Goal: Task Accomplishment & Management: Complete application form

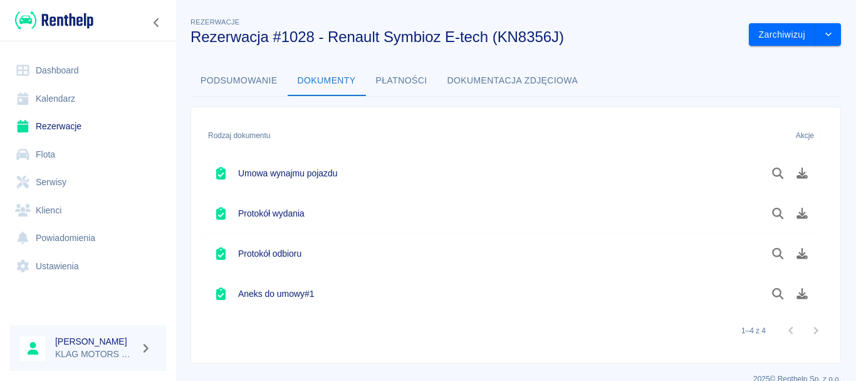
click at [76, 33] on div at bounding box center [88, 20] width 176 height 41
click at [76, 22] on img at bounding box center [54, 20] width 78 height 21
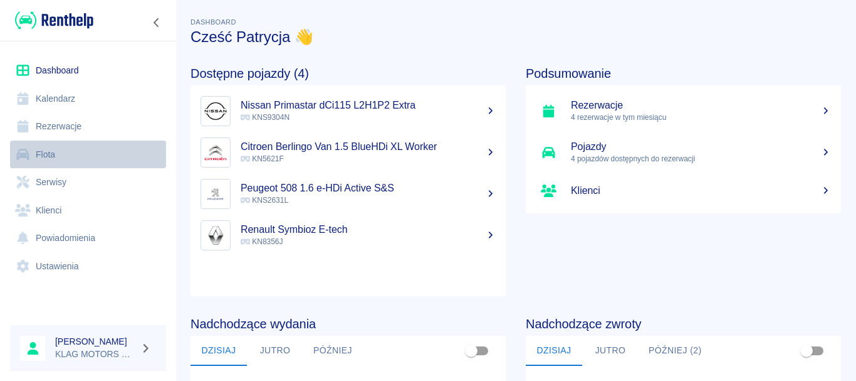
click at [120, 152] on link "Flota" at bounding box center [88, 154] width 156 height 28
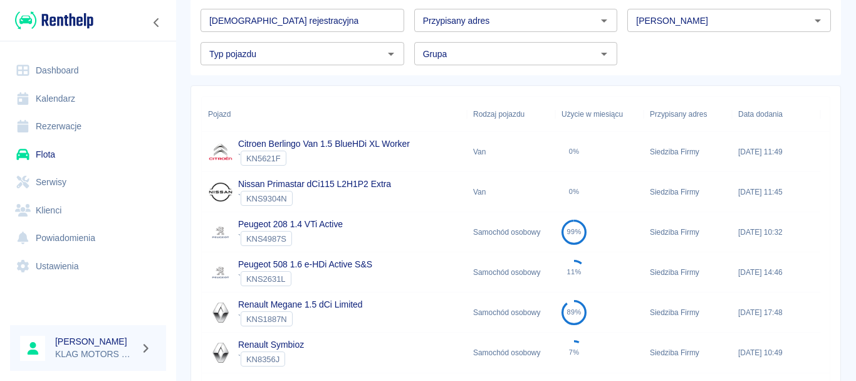
scroll to position [125, 0]
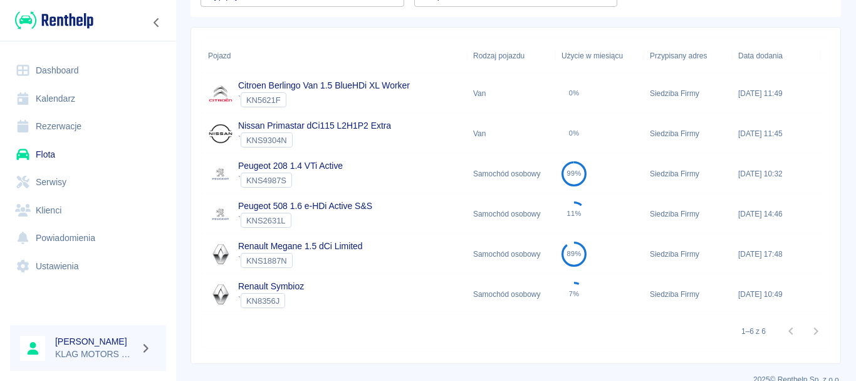
click at [397, 127] on div "Nissan Primastar dCi115 L2H1P2 Extra ` KNS9304N" at bounding box center [334, 133] width 265 height 40
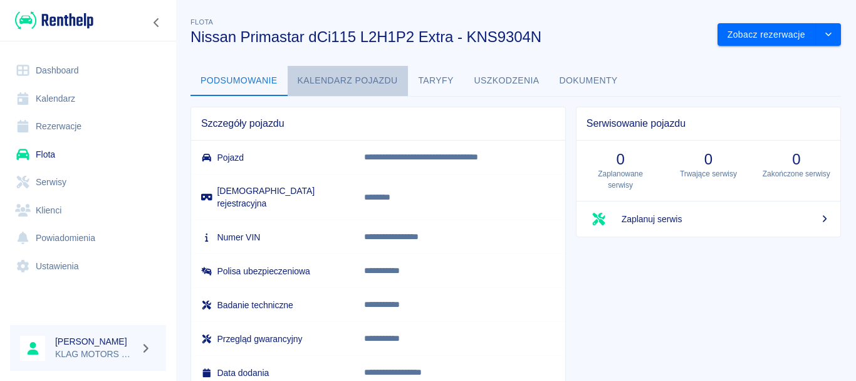
click at [349, 83] on button "Kalendarz pojazdu" at bounding box center [348, 81] width 120 height 30
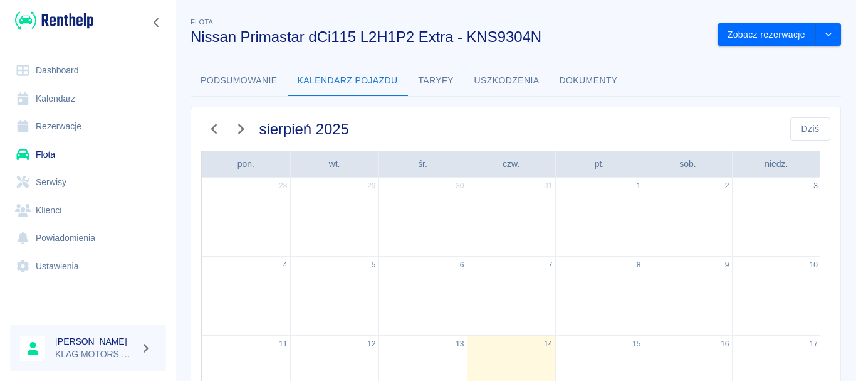
click at [579, 71] on button "Dokumenty" at bounding box center [589, 81] width 78 height 30
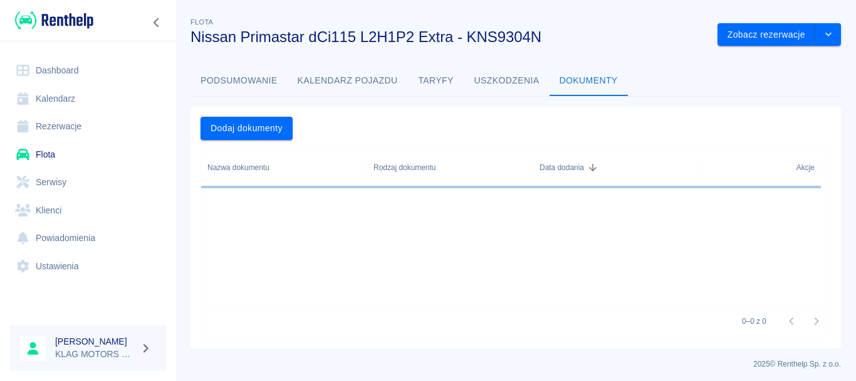
click at [500, 73] on button "Uszkodzenia" at bounding box center [507, 81] width 85 height 30
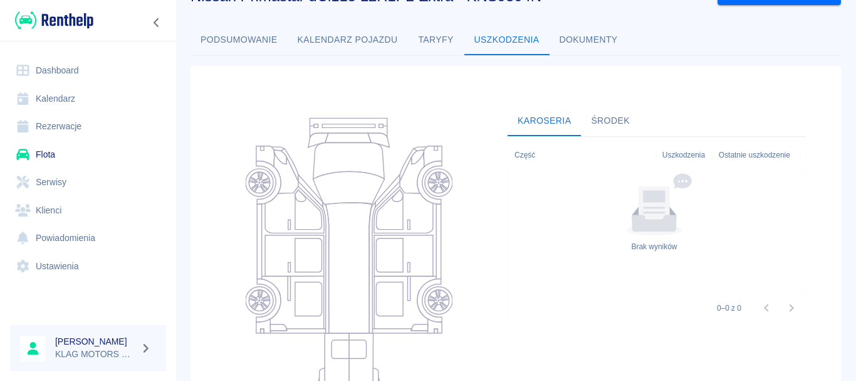
scroll to position [63, 0]
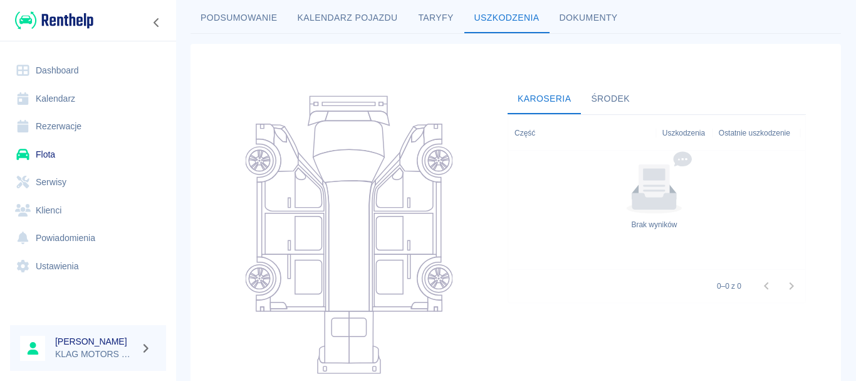
click at [263, 211] on icon at bounding box center [349, 234] width 207 height 301
click at [262, 211] on icon at bounding box center [349, 234] width 207 height 301
click at [275, 229] on icon at bounding box center [294, 233] width 59 height 41
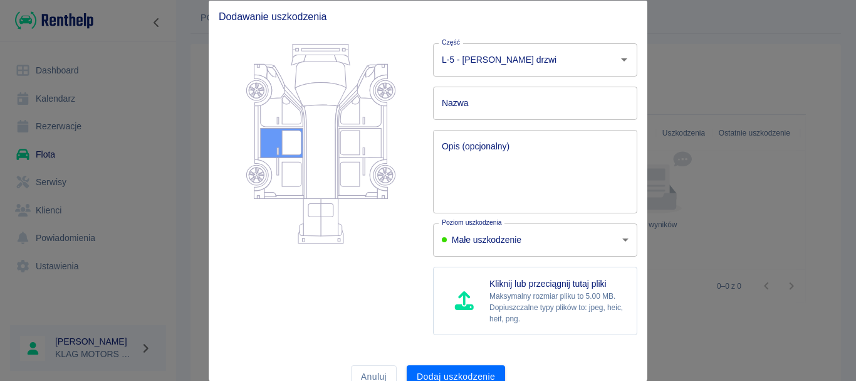
click at [483, 154] on textarea "Opis (opcjonalny)" at bounding box center [535, 171] width 187 height 63
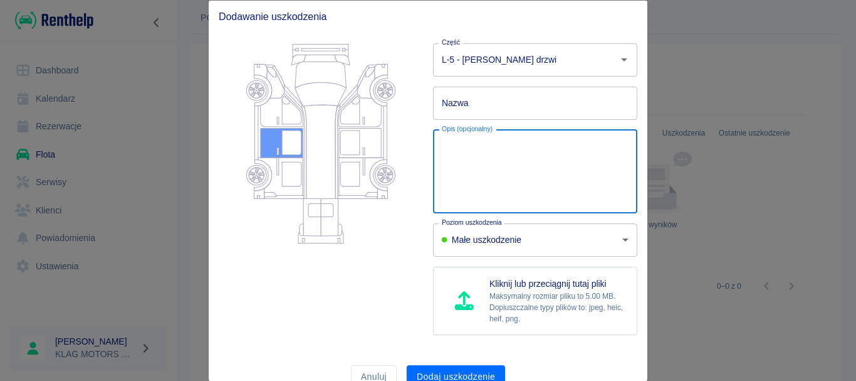
click at [575, 246] on body "Używamy plików Cookies, by zapewnić Ci najlepsze możliwe doświadczenie. Aby dow…" at bounding box center [428, 190] width 856 height 381
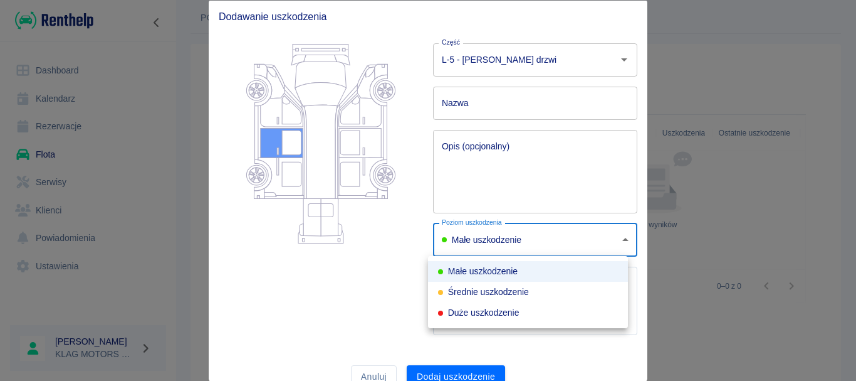
click at [547, 243] on div at bounding box center [428, 190] width 856 height 381
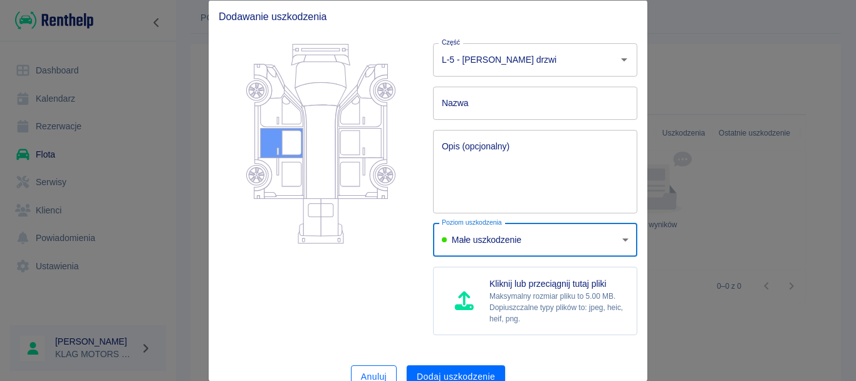
click at [369, 367] on button "Anuluj" at bounding box center [374, 375] width 46 height 23
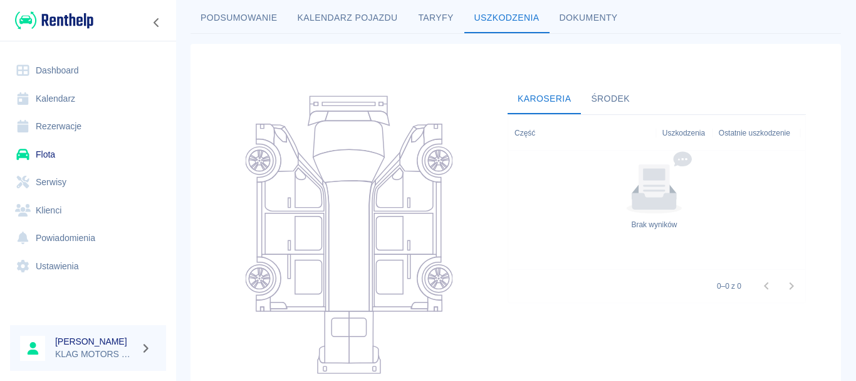
click at [81, 35] on div at bounding box center [88, 20] width 176 height 41
click at [92, 25] on img at bounding box center [54, 20] width 78 height 21
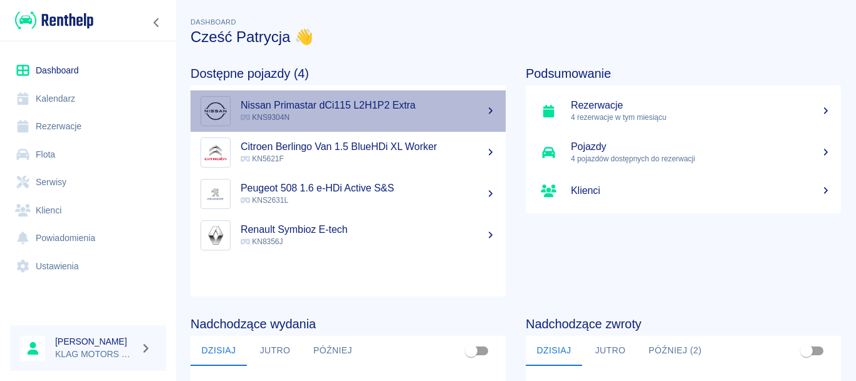
click at [379, 102] on h5 "Nissan Primastar dCi115 L2H1P2 Extra" at bounding box center [368, 105] width 255 height 13
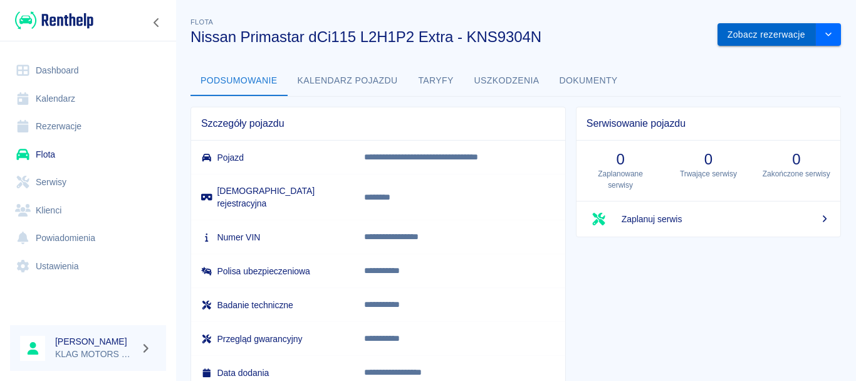
click at [772, 32] on button "Zobacz rezerwacje" at bounding box center [767, 34] width 98 height 23
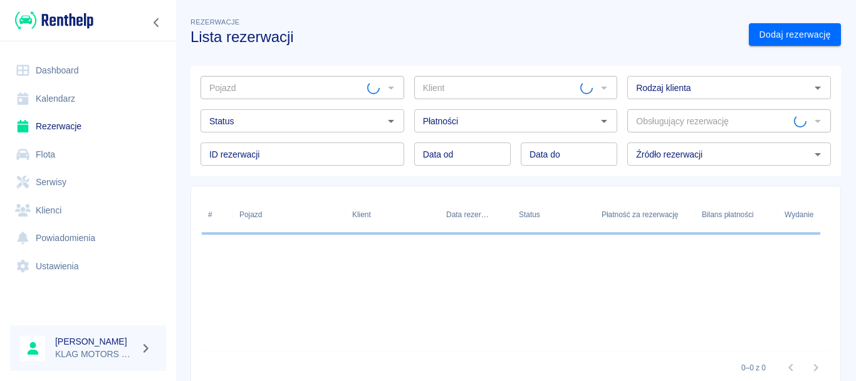
type input "Nissan Primastar dCi115 L2H1P2 Extra - KNS9304N"
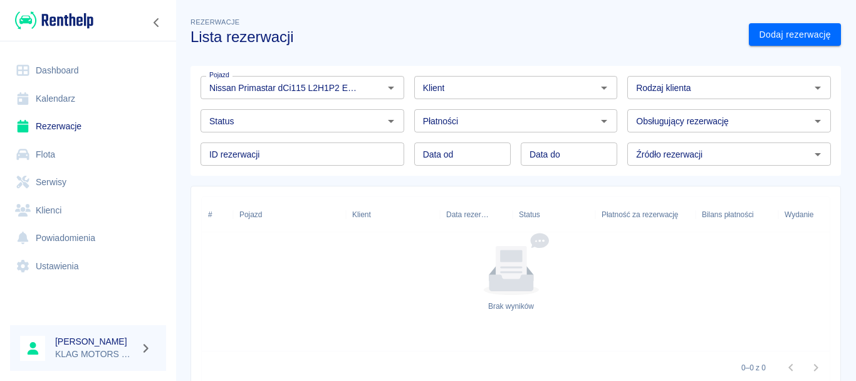
click at [567, 98] on div "Klient" at bounding box center [516, 87] width 204 height 23
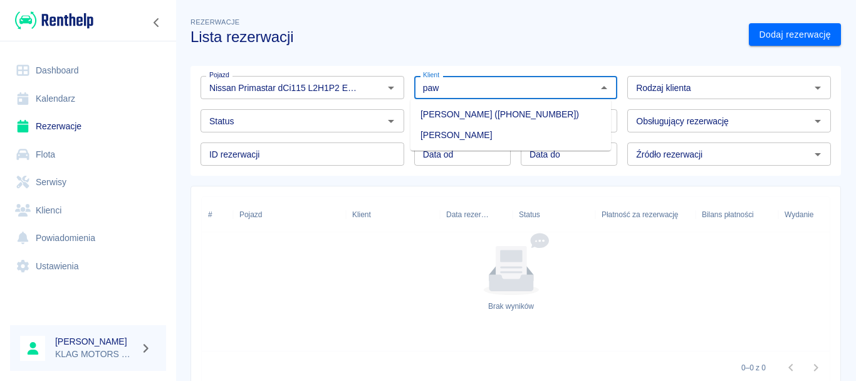
type input "paw"
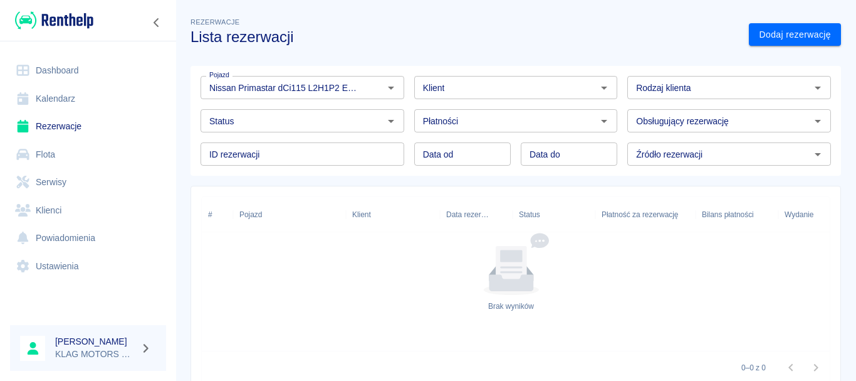
click at [466, 66] on div "Klient Klient" at bounding box center [511, 82] width 214 height 33
click at [645, 83] on div "Rodzaj klienta Rodzaj klienta" at bounding box center [730, 87] width 204 height 23
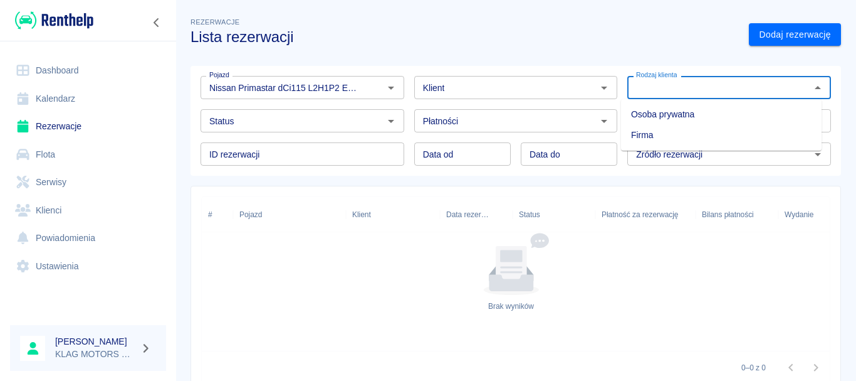
click at [488, 98] on div "Klient" at bounding box center [516, 87] width 204 height 23
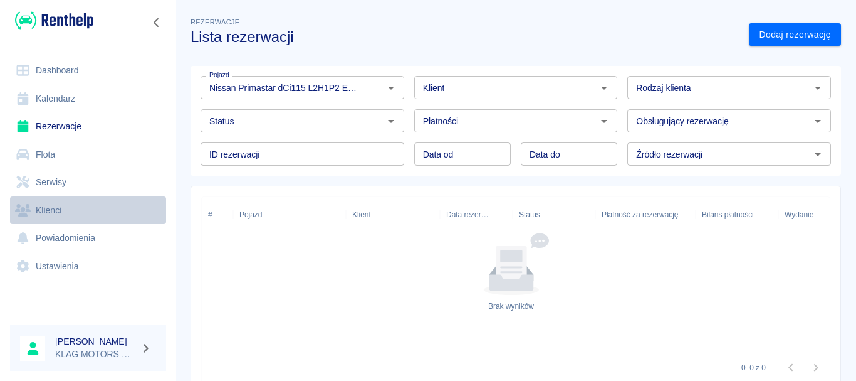
click at [102, 207] on link "Klienci" at bounding box center [88, 210] width 156 height 28
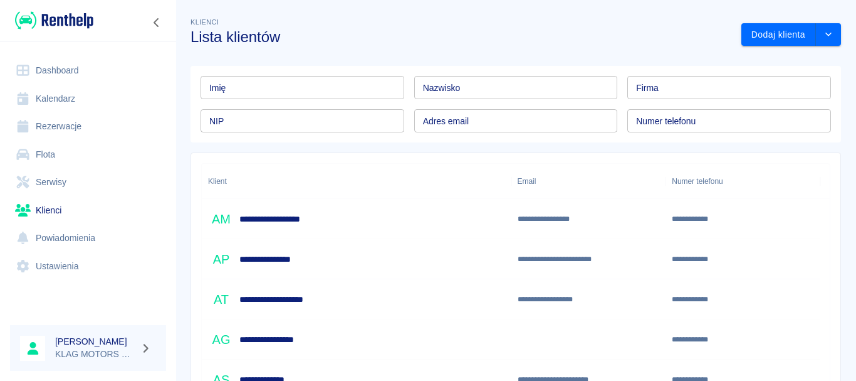
click at [316, 98] on input "Imię" at bounding box center [303, 87] width 204 height 23
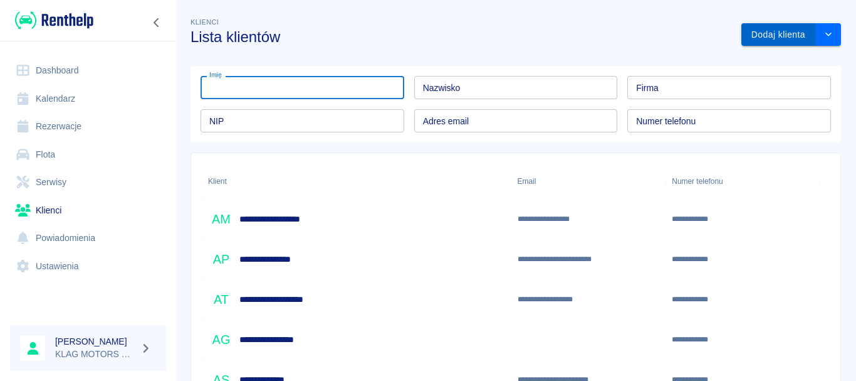
click at [792, 31] on button "Dodaj klienta" at bounding box center [779, 34] width 75 height 23
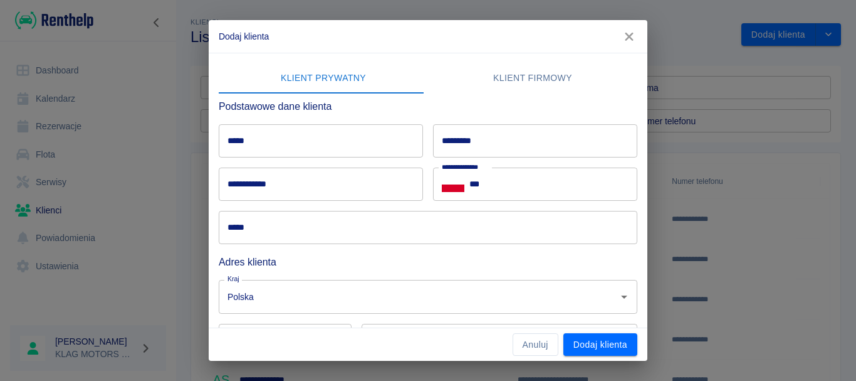
click at [317, 147] on input "*****" at bounding box center [321, 140] width 204 height 33
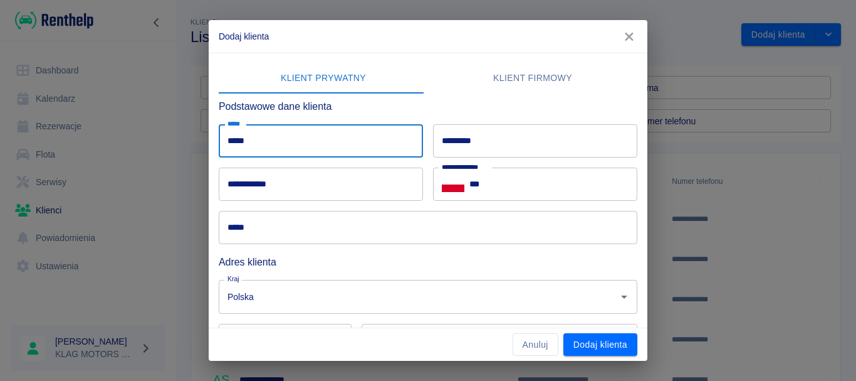
type input "*****"
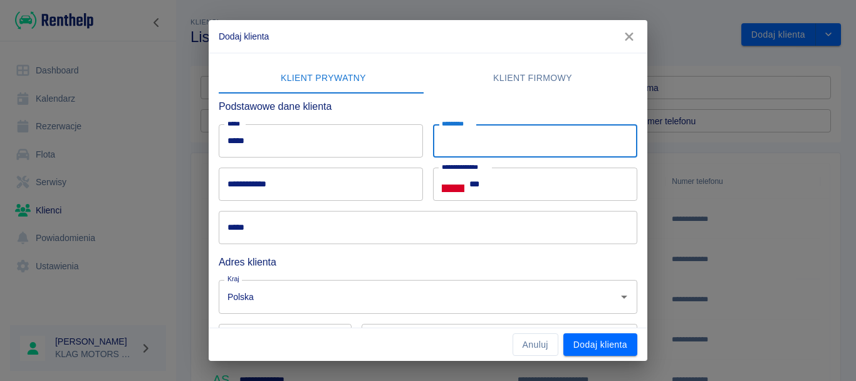
click at [474, 140] on input "*********" at bounding box center [535, 140] width 204 height 33
type input "****"
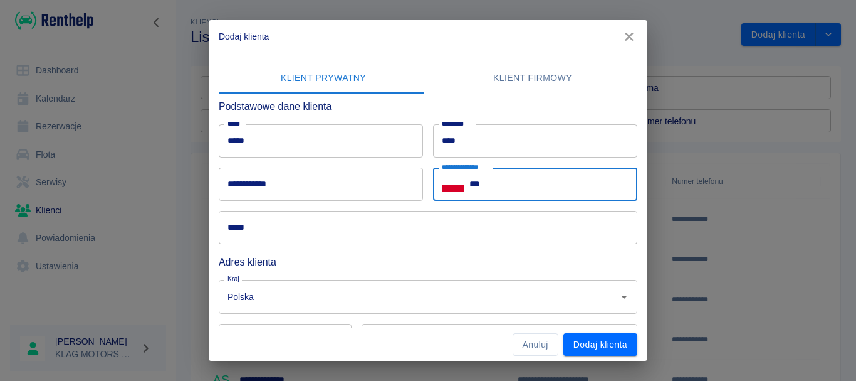
click at [483, 172] on input "***" at bounding box center [554, 183] width 168 height 33
type input "**********"
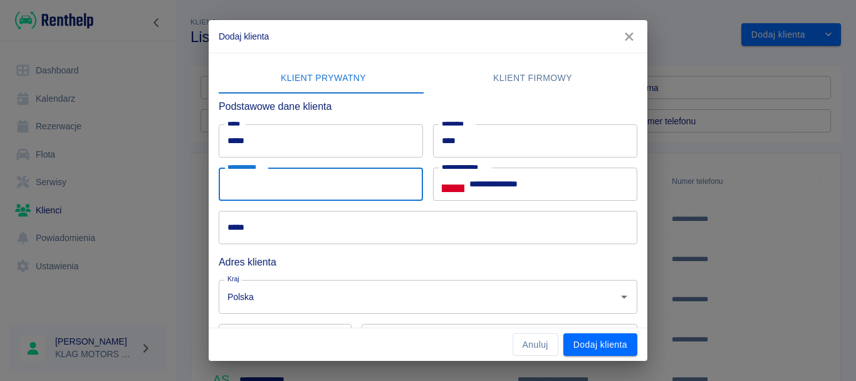
click at [341, 187] on input "**********" at bounding box center [321, 183] width 204 height 33
type input "**********"
click at [327, 258] on h6 "Adres klienta" at bounding box center [428, 262] width 419 height 16
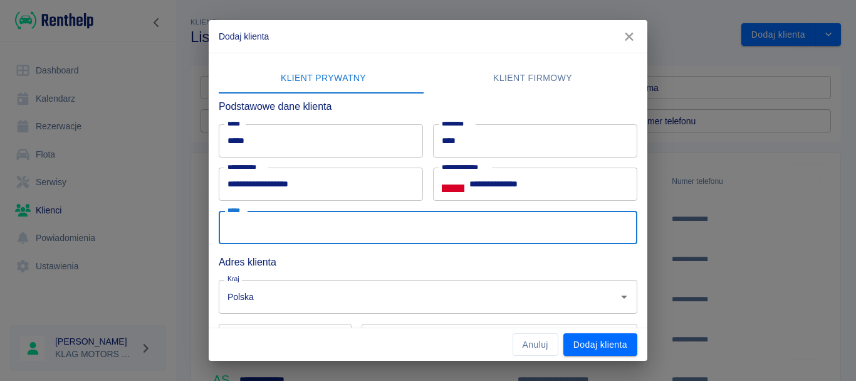
click at [335, 244] on input "*****" at bounding box center [428, 227] width 419 height 33
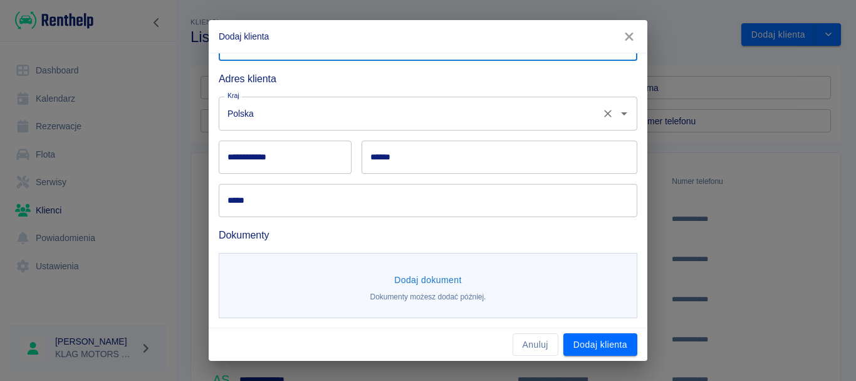
scroll to position [184, 0]
type input "**********"
click at [283, 171] on input "**********" at bounding box center [285, 156] width 133 height 33
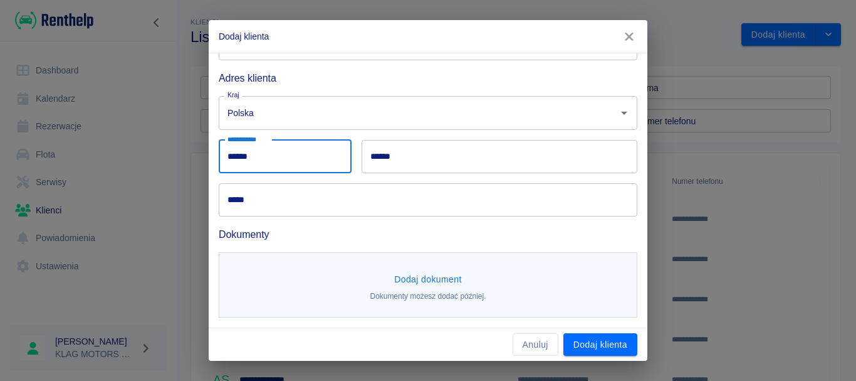
type input "******"
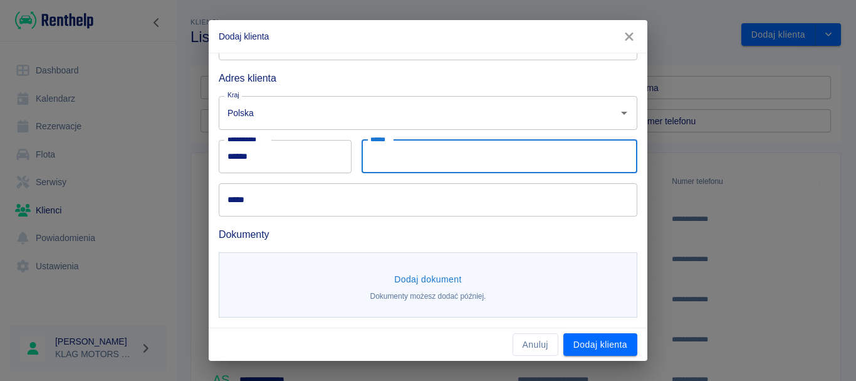
click at [403, 150] on input "******" at bounding box center [500, 156] width 276 height 33
type input "*****"
click at [423, 187] on input "*****" at bounding box center [428, 199] width 419 height 33
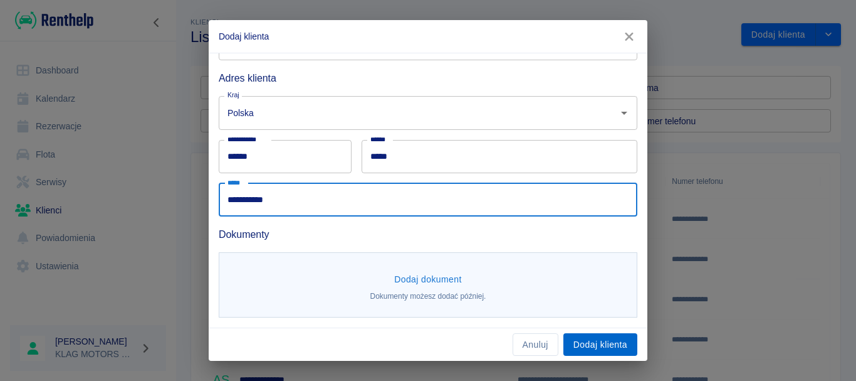
type input "**********"
click at [602, 341] on button "Dodaj klienta" at bounding box center [601, 344] width 74 height 23
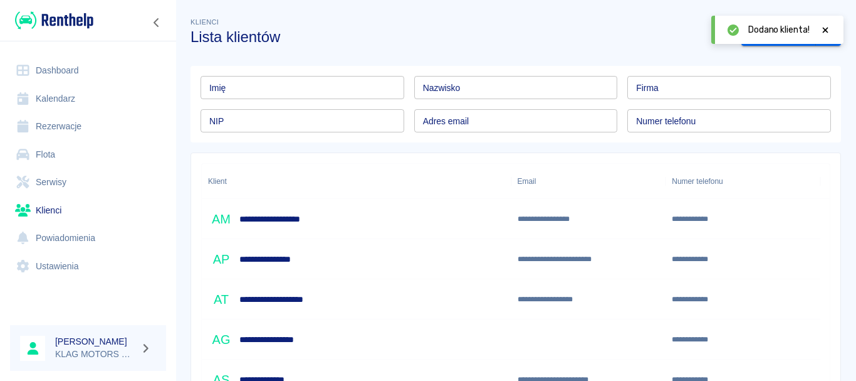
click at [52, 97] on link "Kalendarz" at bounding box center [88, 99] width 156 height 28
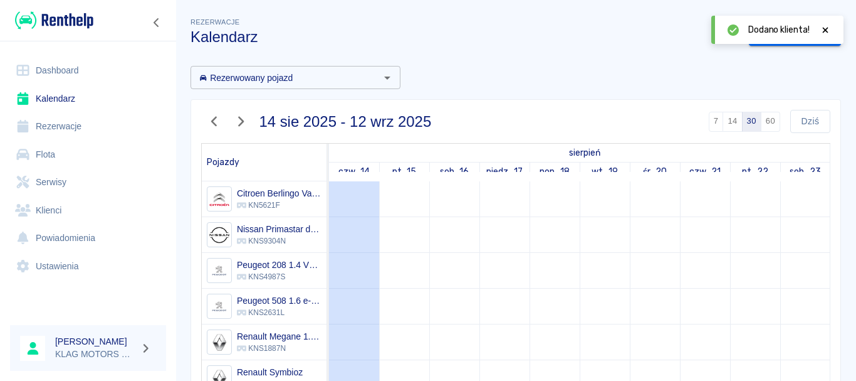
click at [68, 125] on link "Rezerwacje" at bounding box center [88, 126] width 156 height 28
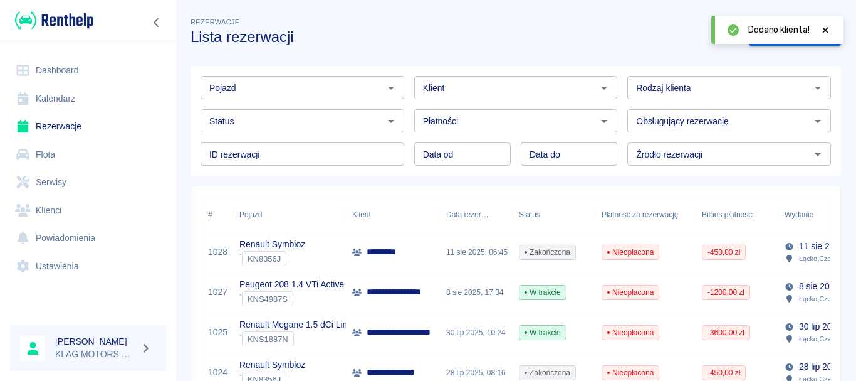
click at [364, 99] on div "Pojazd" at bounding box center [303, 87] width 204 height 23
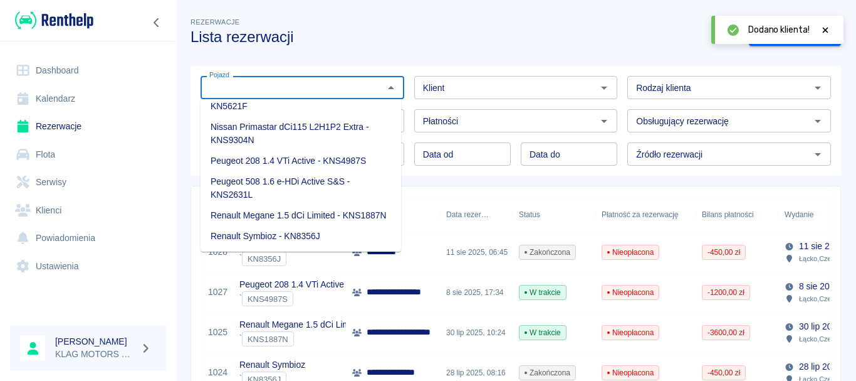
scroll to position [34, 0]
click at [443, 22] on div "Rezerwacje Lista rezerwacji" at bounding box center [460, 25] width 559 height 41
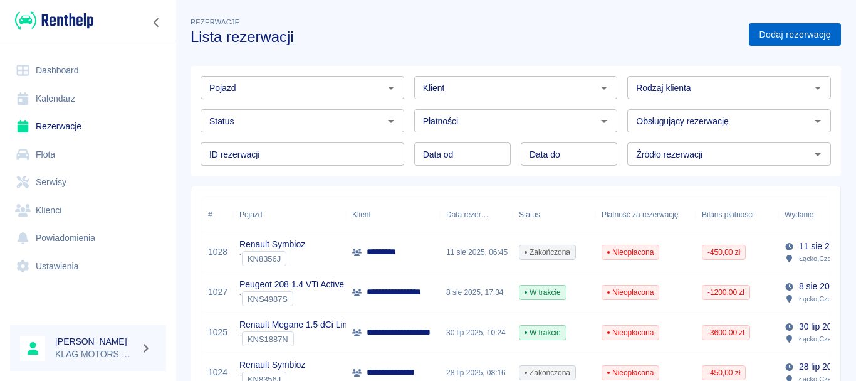
click at [778, 33] on link "Dodaj rezerwację" at bounding box center [795, 34] width 92 height 23
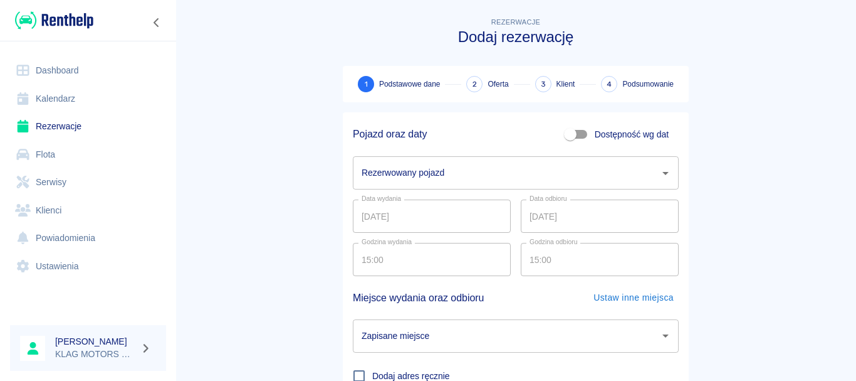
click at [418, 172] on input "Rezerwowany pojazd" at bounding box center [507, 173] width 296 height 22
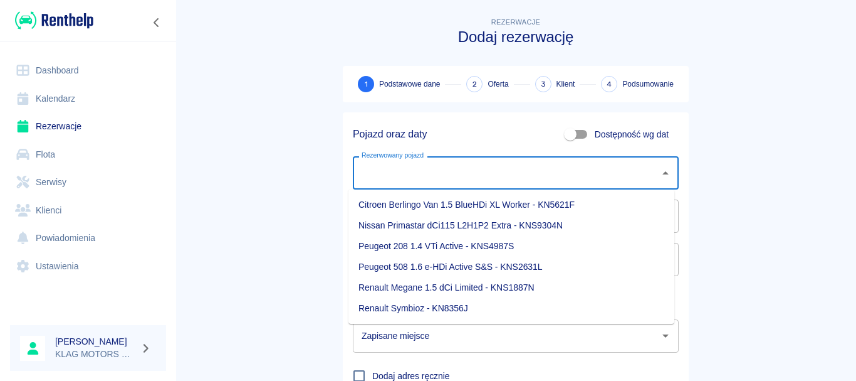
click at [434, 228] on li "Nissan Primastar dCi115 L2H1P2 Extra - KNS9304N" at bounding box center [512, 225] width 326 height 21
type input "Nissan Primastar dCi115 L2H1P2 Extra - KNS9304N"
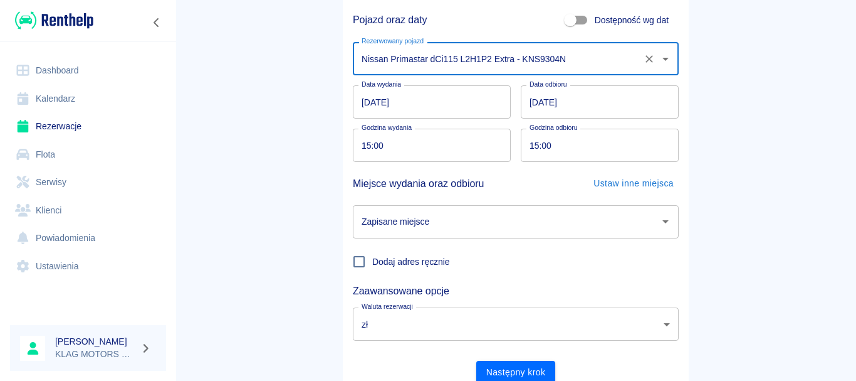
scroll to position [125, 0]
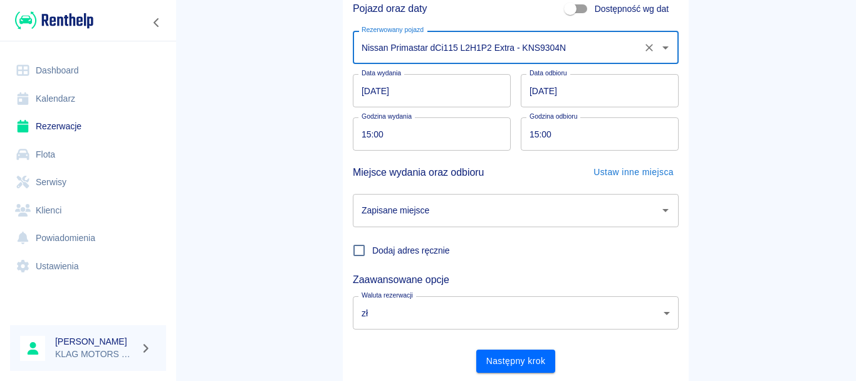
click at [366, 94] on input "[DATE]" at bounding box center [432, 90] width 158 height 33
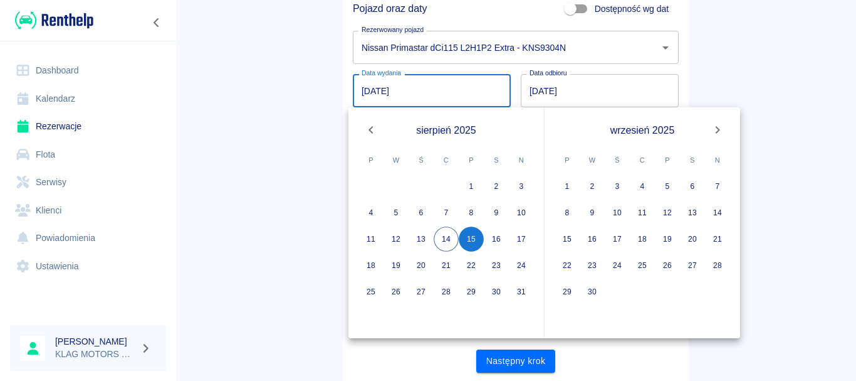
click at [279, 184] on main "Rezerwacje Dodaj rezerwację 1 Podstawowe dane 2 Oferta 3 Klient 4 Podsumowanie …" at bounding box center [516, 136] width 681 height 493
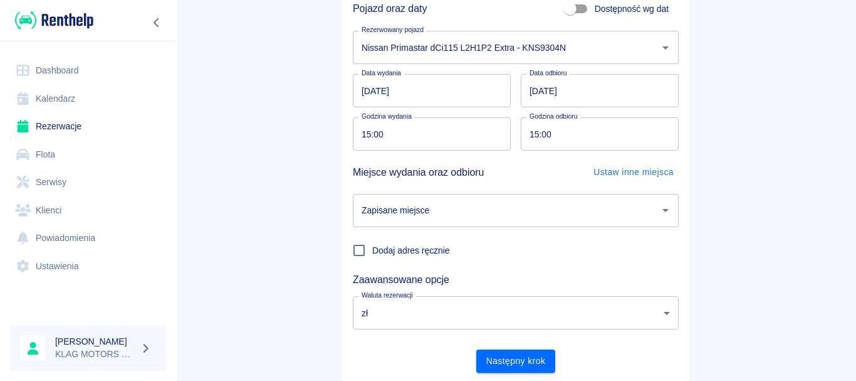
click at [535, 93] on input "[DATE]" at bounding box center [600, 90] width 158 height 33
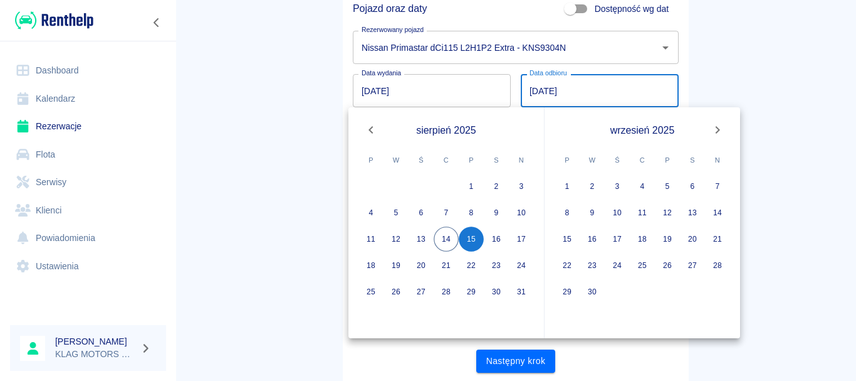
click at [364, 92] on input "[DATE]" at bounding box center [432, 90] width 158 height 33
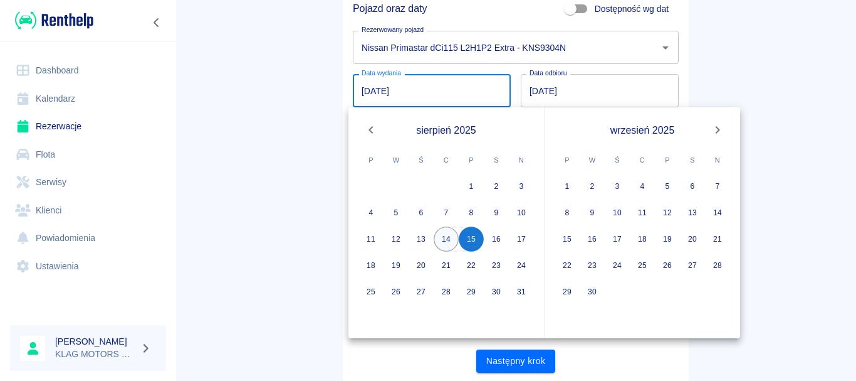
click at [450, 233] on button "14" at bounding box center [446, 238] width 25 height 25
type input "[DATE]"
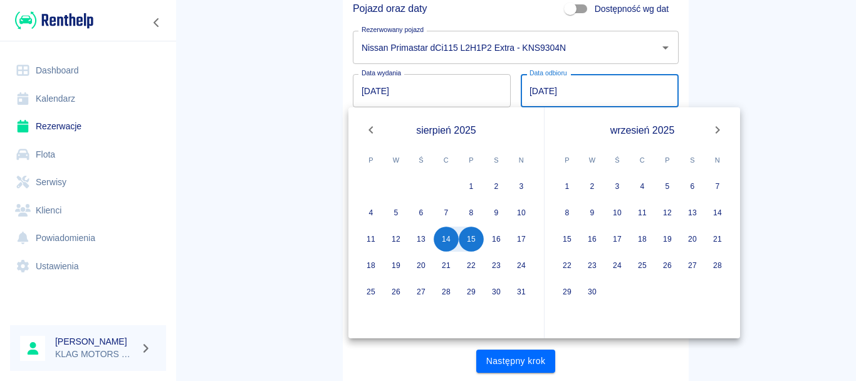
click at [713, 127] on icon "Next month" at bounding box center [717, 129] width 15 height 15
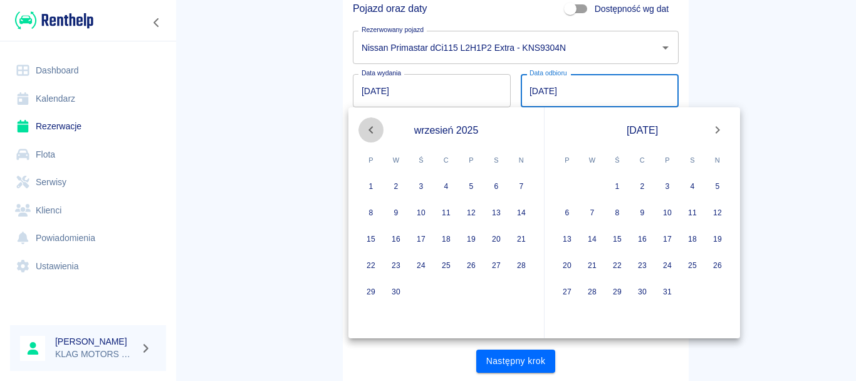
click at [372, 135] on icon "Previous month" at bounding box center [371, 129] width 15 height 15
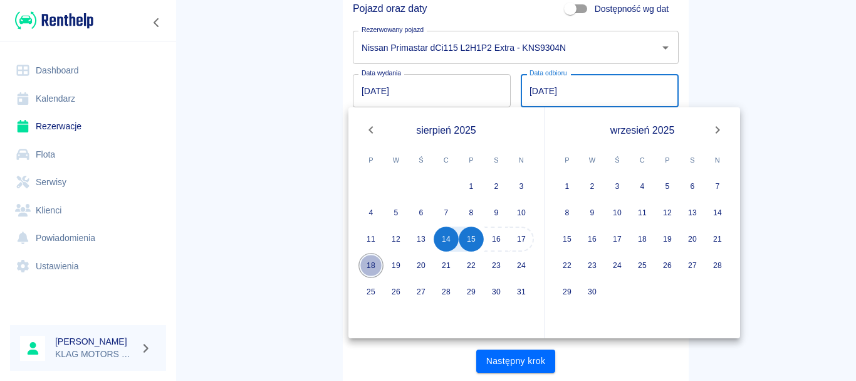
click at [375, 260] on button "18" at bounding box center [371, 265] width 25 height 25
type input "[DATE]"
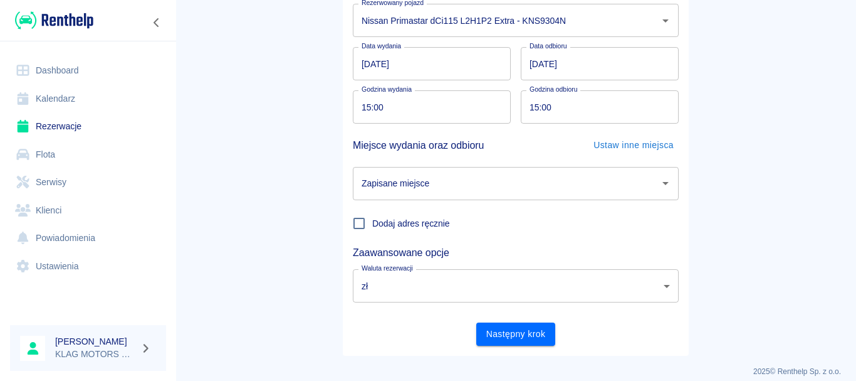
scroll to position [164, 0]
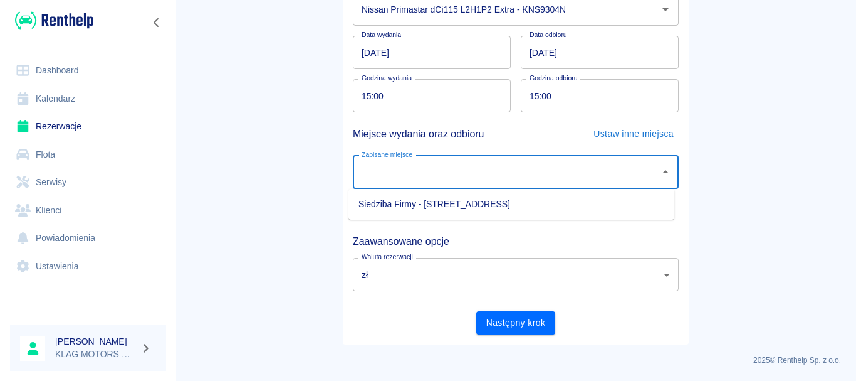
click at [404, 178] on input "Zapisane miejsce" at bounding box center [507, 172] width 296 height 22
click at [398, 208] on li "Siedziba Firmy - [STREET_ADDRESS]" at bounding box center [512, 204] width 326 height 21
type input "Siedziba Firmy - [STREET_ADDRESS]"
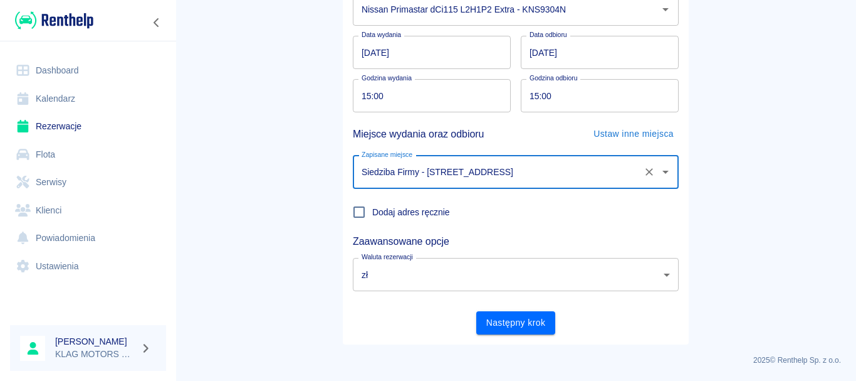
click at [433, 286] on body "Używamy plików Cookies, by zapewnić Ci najlepsze możliwe doświadczenie. Aby dow…" at bounding box center [428, 190] width 856 height 381
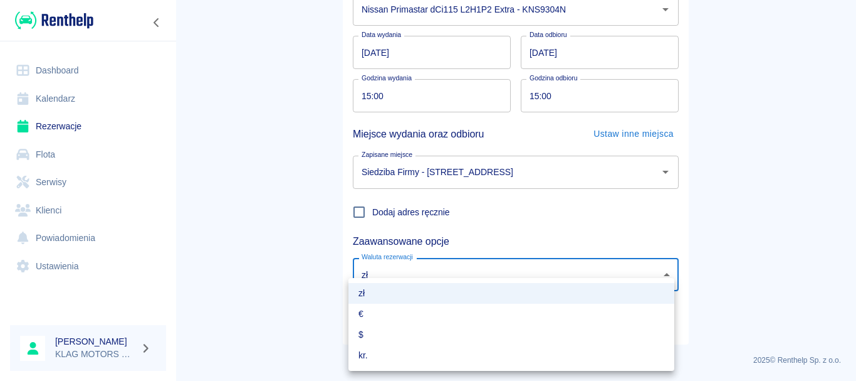
drag, startPoint x: 218, startPoint y: 291, endPoint x: 228, endPoint y: 283, distance: 12.0
click at [220, 288] on div at bounding box center [428, 190] width 856 height 381
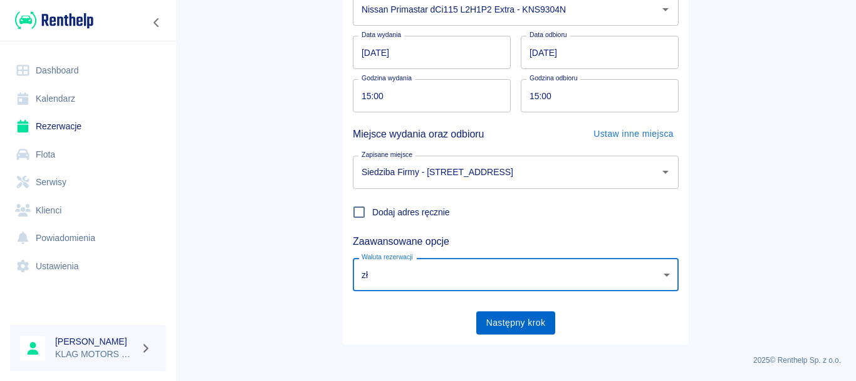
click at [499, 317] on button "Następny krok" at bounding box center [516, 322] width 80 height 23
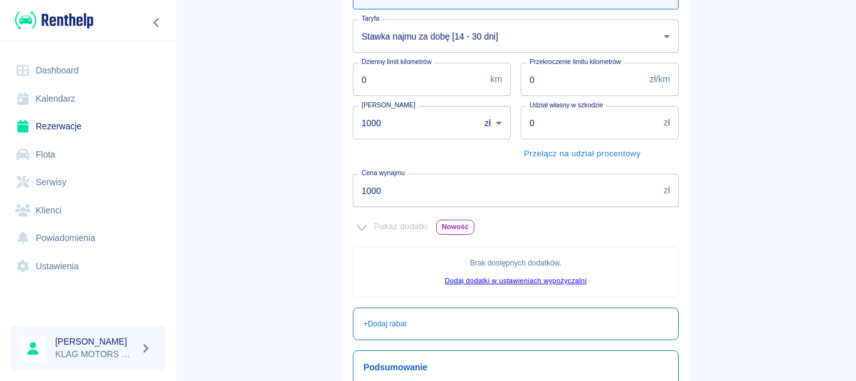
scroll to position [188, 0]
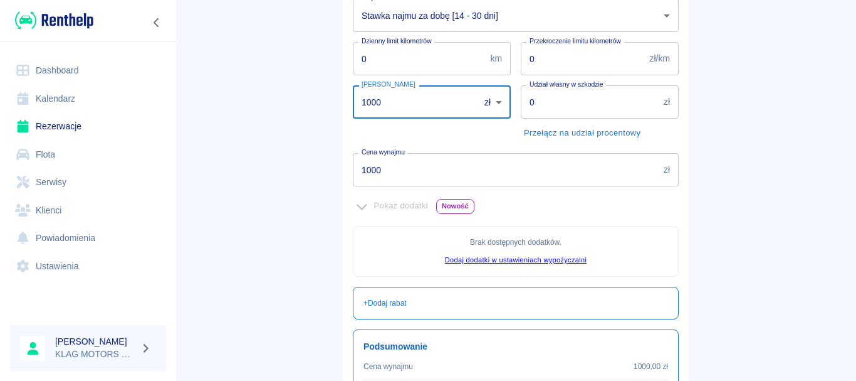
click at [426, 110] on input "1000" at bounding box center [412, 101] width 118 height 33
click at [426, 111] on input "1000" at bounding box center [412, 101] width 118 height 33
type input "0"
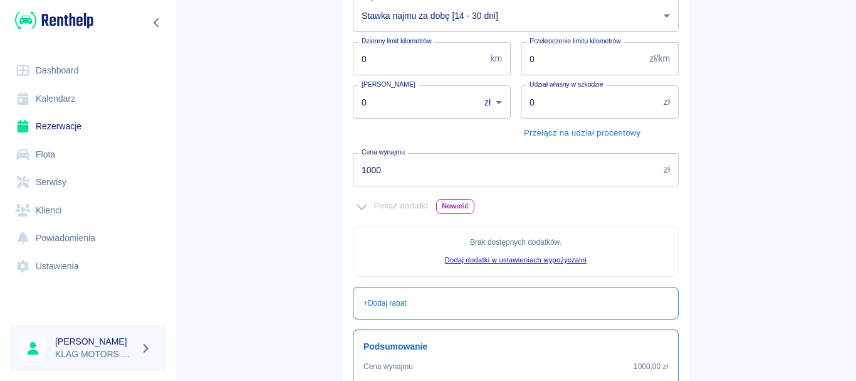
click at [184, 277] on main "Rezerwacje Dodaj rezerwację Podstawowe dane 2 Oferta 3 Klient 4 Podsumowanie Of…" at bounding box center [516, 155] width 681 height 656
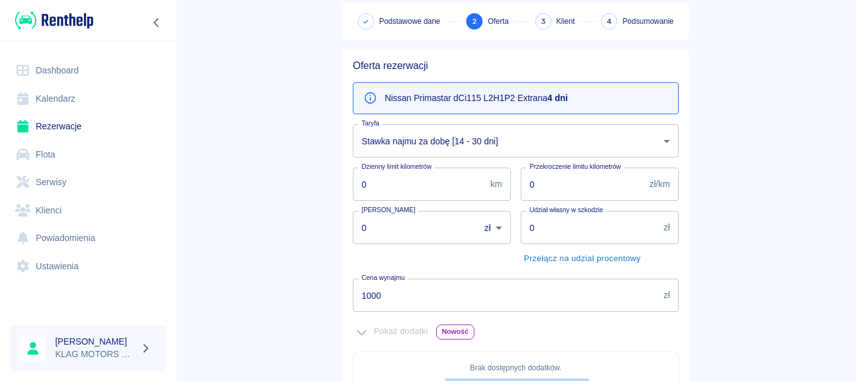
scroll to position [0, 0]
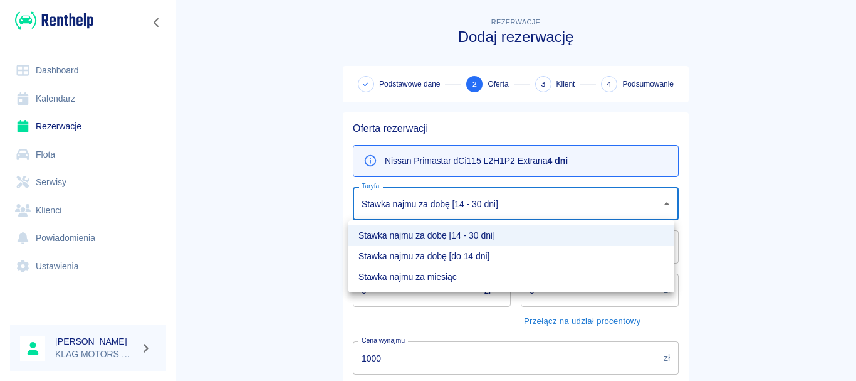
click at [519, 192] on body "Używamy plików Cookies, by zapewnić Ci najlepsze możliwe doświadczenie. Aby dow…" at bounding box center [428, 190] width 856 height 381
click at [495, 256] on li "Stawka najmu za dobę [do 14 dni]" at bounding box center [512, 256] width 326 height 21
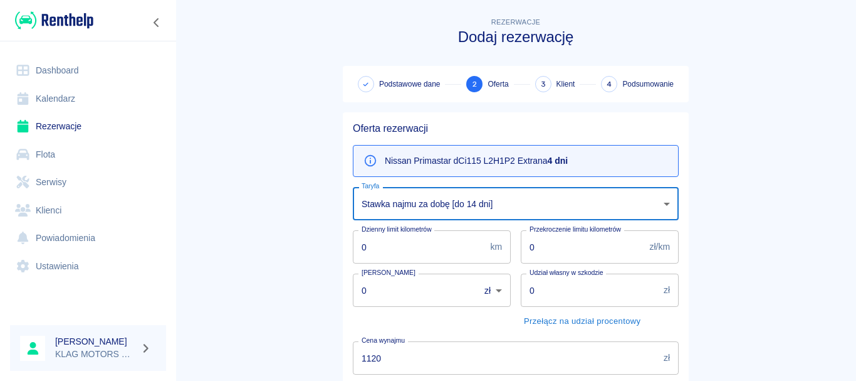
type input "b27dc4c2-58d6-4288-9d7b-8be109fe2a5d"
type input "1000"
type input "1120"
click at [268, 229] on main "Rezerwacje Dodaj rezerwację Podstawowe dane 2 Oferta 3 Klient 4 Podsumowanie Of…" at bounding box center [516, 343] width 681 height 656
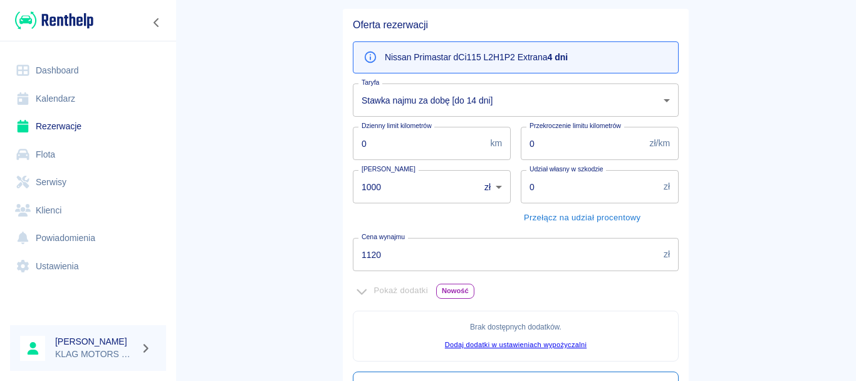
scroll to position [125, 0]
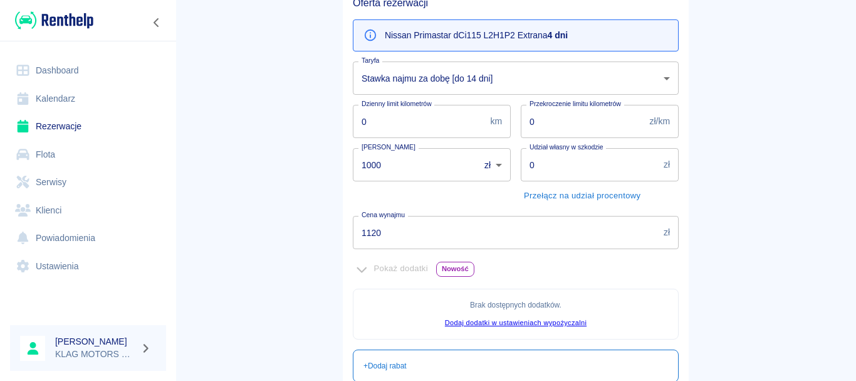
click at [430, 190] on div "Kaucja 1000 zł PLN ​ [PERSON_NAME]" at bounding box center [427, 172] width 168 height 68
click at [429, 172] on input "1000" at bounding box center [412, 164] width 118 height 33
click at [429, 171] on input "1000" at bounding box center [412, 164] width 118 height 33
type input "0"
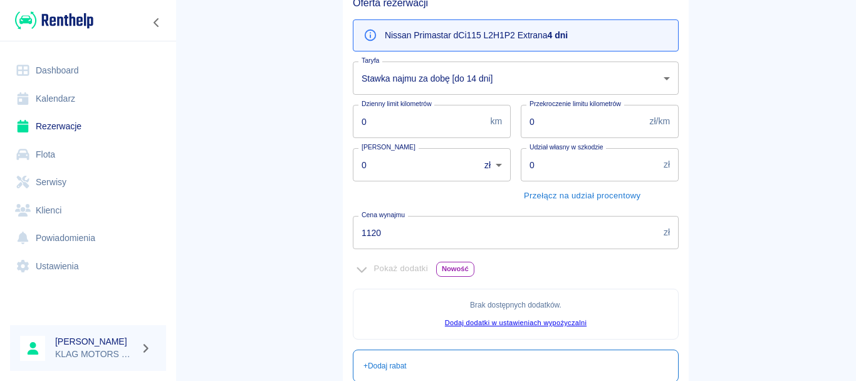
click at [328, 263] on div "Rezerwacje Dodaj rezerwację Podstawowe dane 2 Oferta 3 Klient 4 Podsumowanie Of…" at bounding box center [516, 213] width 376 height 666
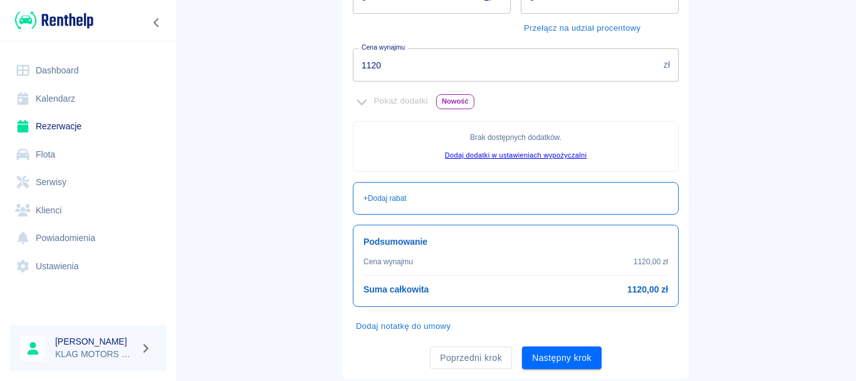
scroll to position [313, 0]
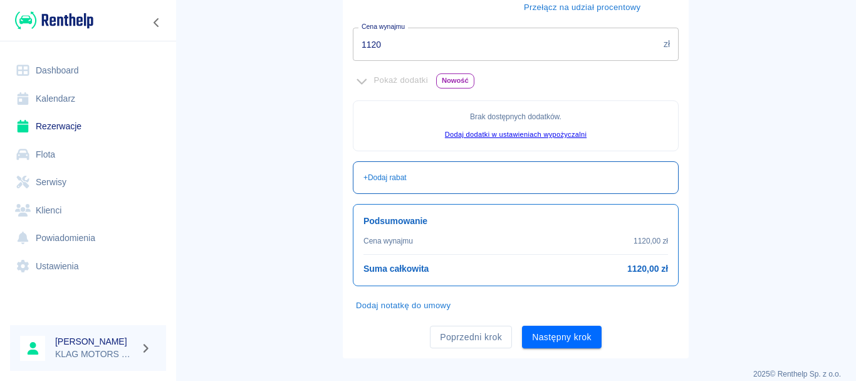
click at [426, 180] on div "+ Dodaj rabat" at bounding box center [516, 177] width 305 height 11
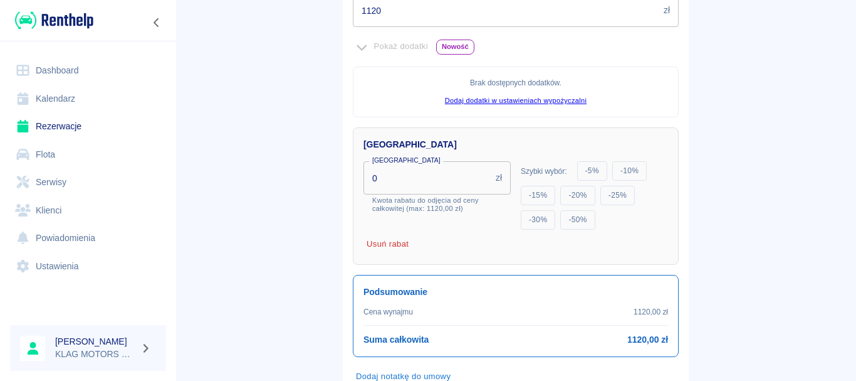
scroll to position [376, 0]
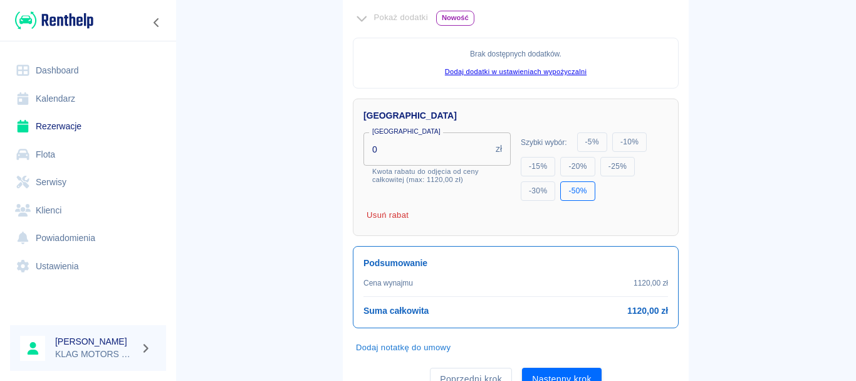
click at [584, 192] on button "- 50 %" at bounding box center [577, 190] width 34 height 19
type input "560"
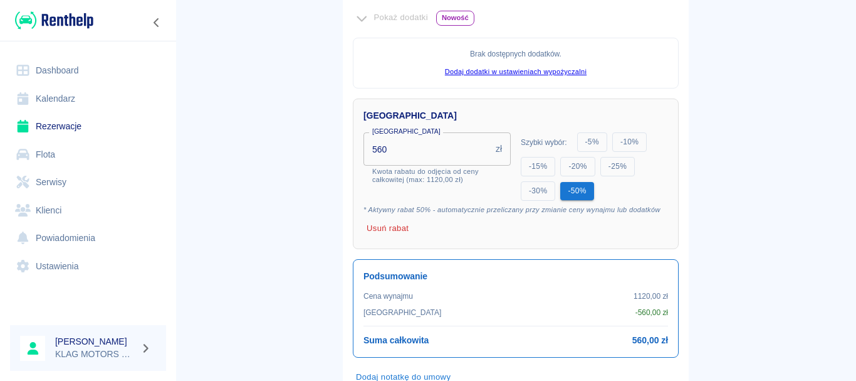
click at [192, 208] on main "Rezerwacje Dodaj rezerwację Podstawowe dane 2 Oferta 3 Klient 4 Podsumowanie Of…" at bounding box center [516, 34] width 681 height 791
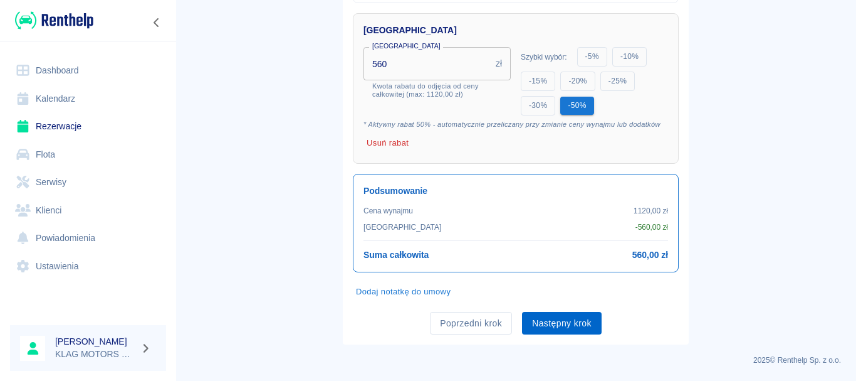
click at [576, 328] on button "Następny krok" at bounding box center [562, 323] width 80 height 23
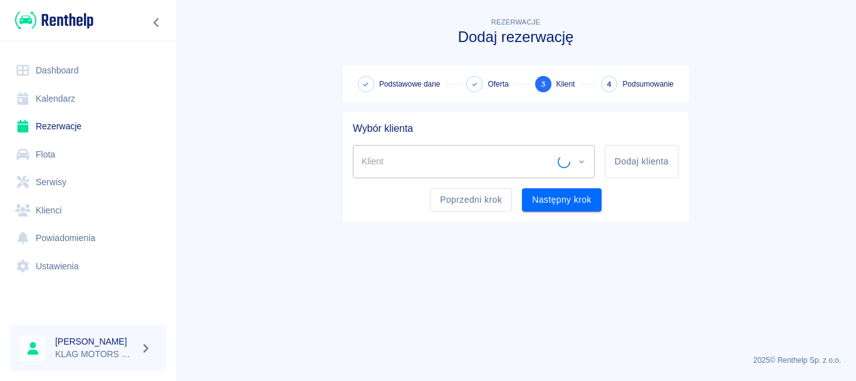
scroll to position [0, 0]
click at [429, 174] on div "Klient" at bounding box center [474, 161] width 242 height 33
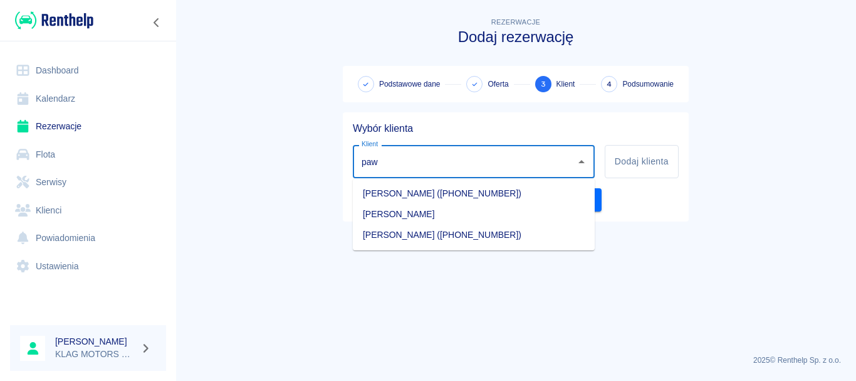
click at [439, 239] on li "[PERSON_NAME] ([PHONE_NUMBER])" at bounding box center [474, 234] width 242 height 21
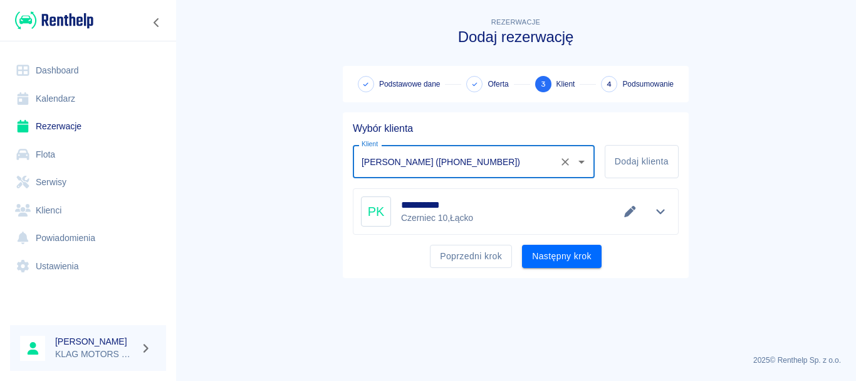
type input "[PERSON_NAME] ([PHONE_NUMBER])"
click at [299, 256] on main "**********" at bounding box center [516, 179] width 681 height 329
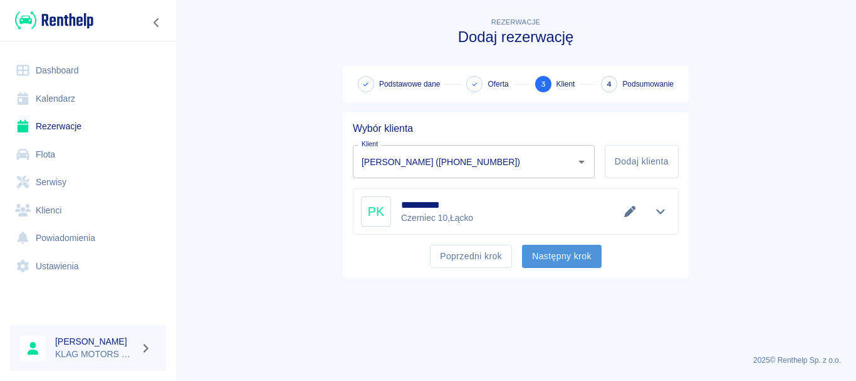
click at [582, 258] on button "Następny krok" at bounding box center [562, 255] width 80 height 23
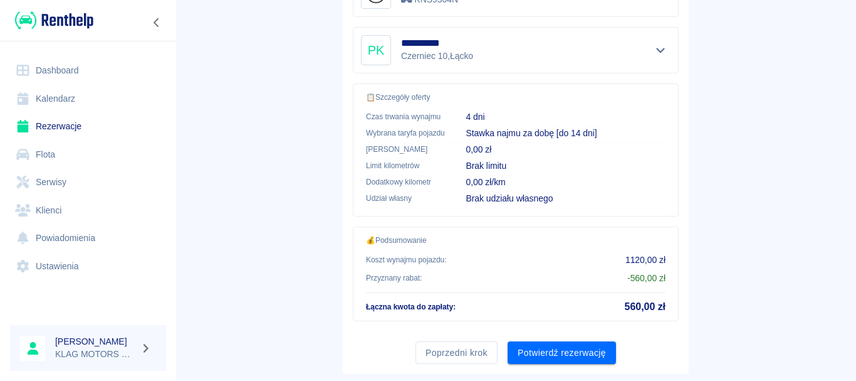
scroll to position [314, 0]
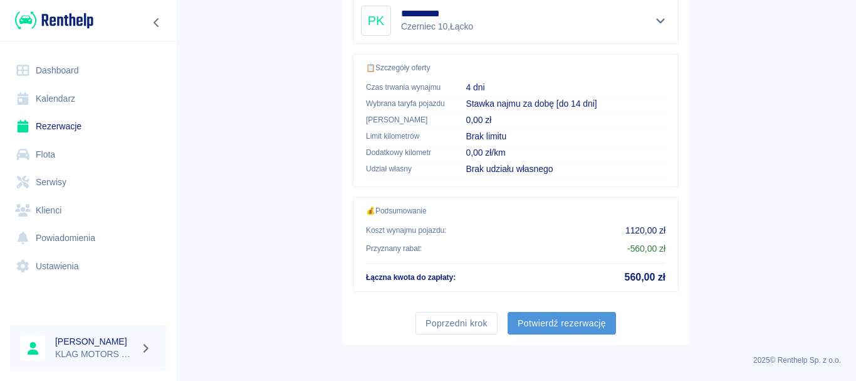
click at [566, 328] on button "Potwierdź rezerwację" at bounding box center [562, 323] width 108 height 23
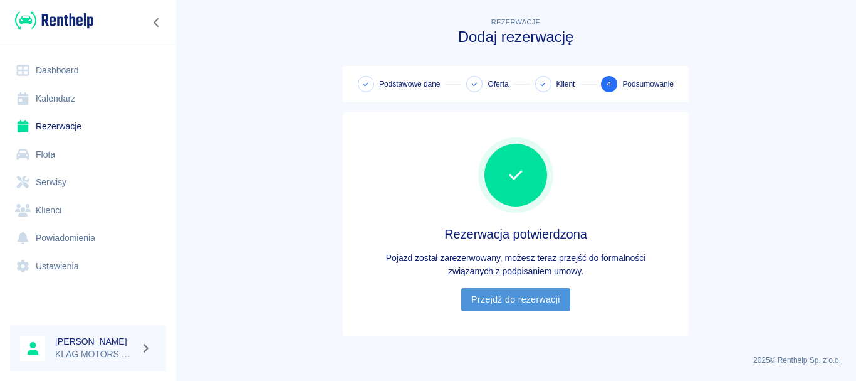
click at [544, 300] on link "Przejdź do rezerwacji" at bounding box center [515, 299] width 108 height 23
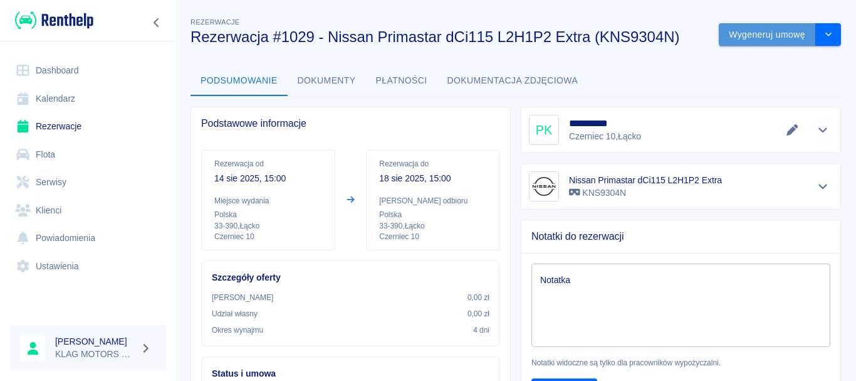
click at [719, 28] on button "Wygeneruj umowę" at bounding box center [767, 34] width 97 height 23
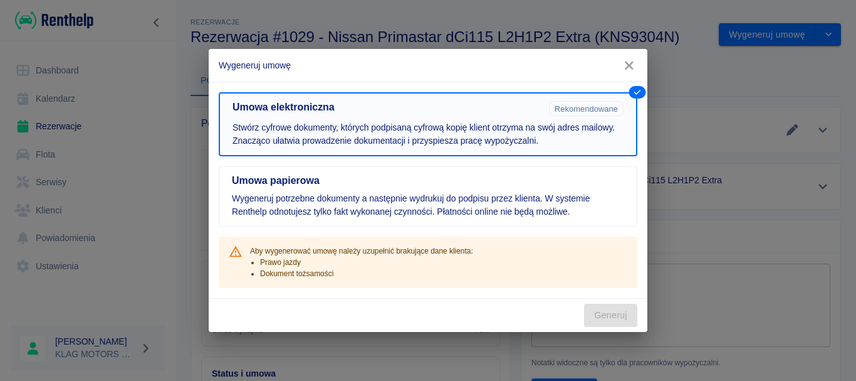
click at [481, 127] on p "Stwórz cyfrowe dokumenty, których podpisaną cyfrową kopię klient otrzyma na swó…" at bounding box center [428, 134] width 391 height 26
click at [623, 62] on icon "button" at bounding box center [629, 65] width 16 height 13
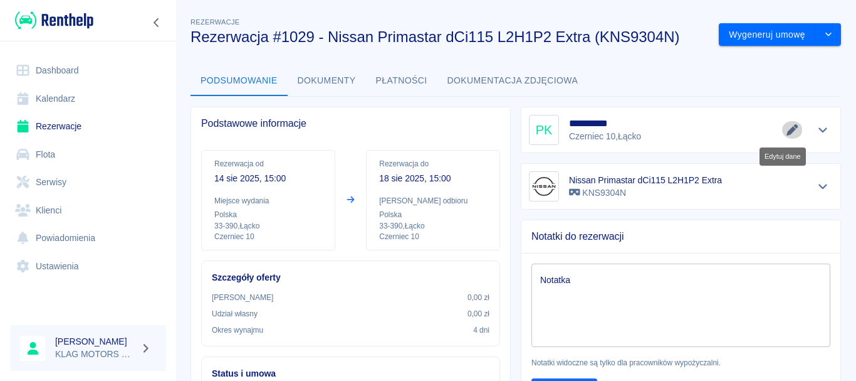
click at [782, 126] on button "Edytuj dane" at bounding box center [792, 130] width 21 height 18
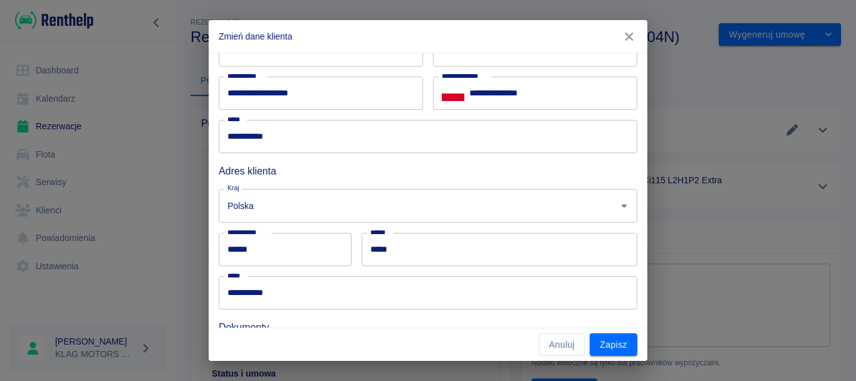
scroll to position [184, 0]
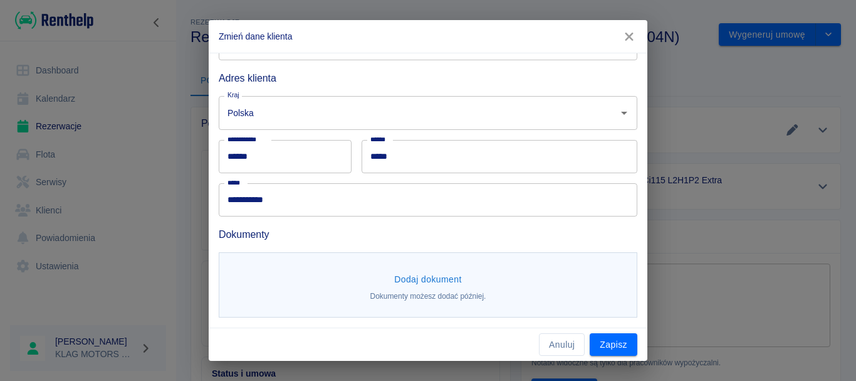
click at [439, 296] on p "Dokumenty możesz dodać później." at bounding box center [429, 295] width 116 height 11
click at [448, 280] on button "Dodaj dokument" at bounding box center [428, 279] width 78 height 23
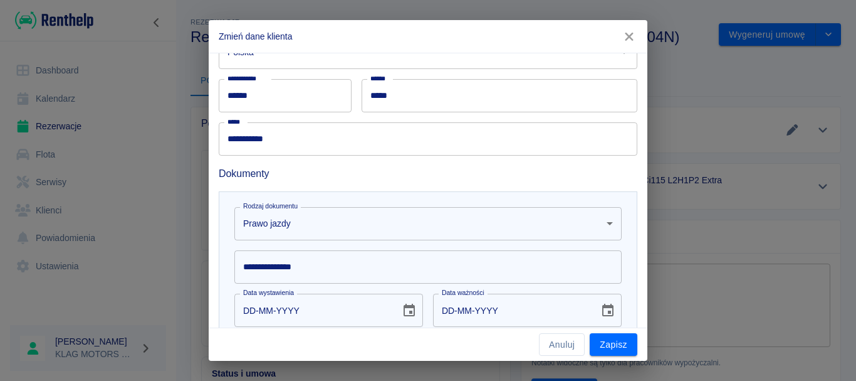
scroll to position [241, 0]
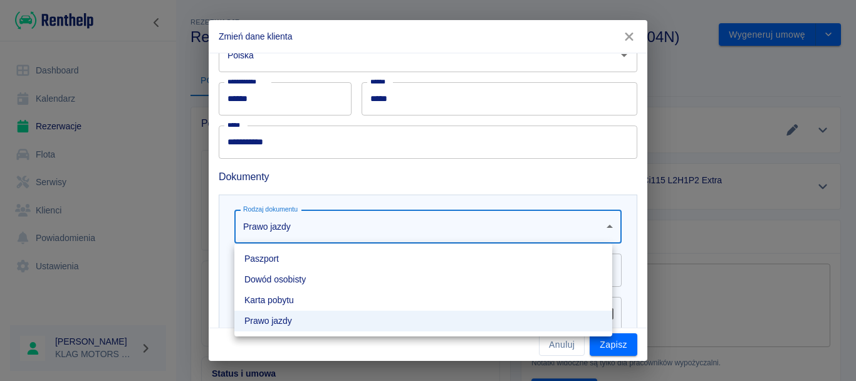
click at [370, 236] on body "Używamy plików Cookies, by zapewnić Ci najlepsze możliwe doświadczenie. Aby dow…" at bounding box center [428, 190] width 856 height 381
click at [220, 192] on div at bounding box center [428, 190] width 856 height 381
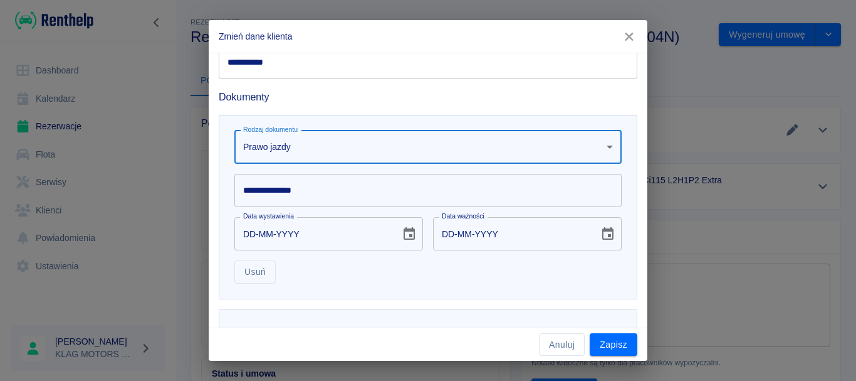
scroll to position [367, 0]
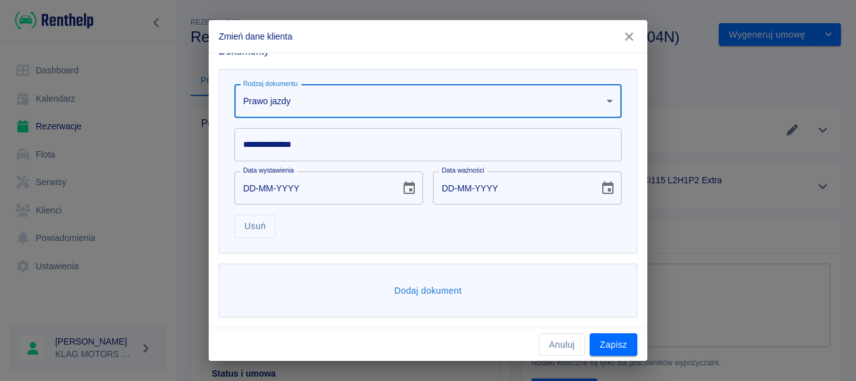
click at [322, 194] on input "DD-MM-YYYY" at bounding box center [312, 187] width 157 height 33
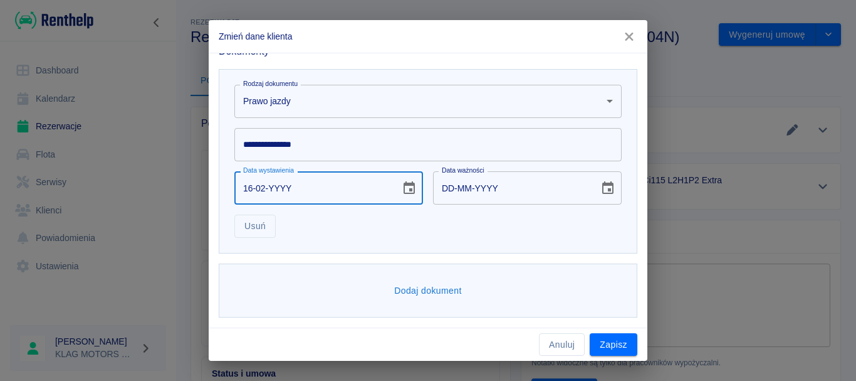
type input "16-02-0002"
type input "16-02-0012"
type input "16-02-0020"
type input "16-02-0030"
type input "16-02-0202"
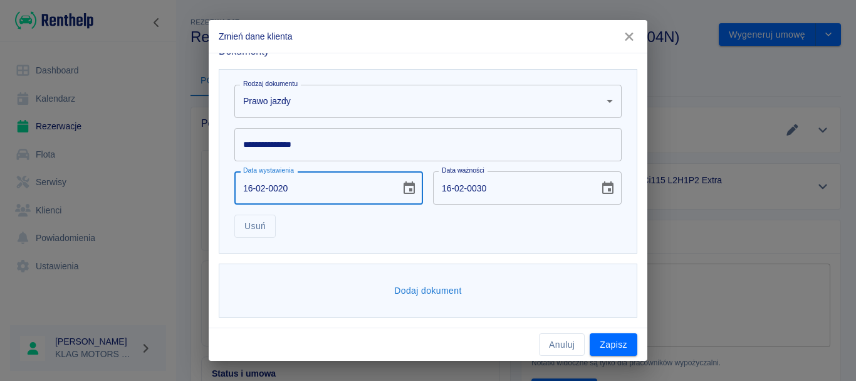
type input "16-02-0212"
type input "[DATE]"
click at [473, 193] on input "[DATE]" at bounding box center [511, 187] width 157 height 33
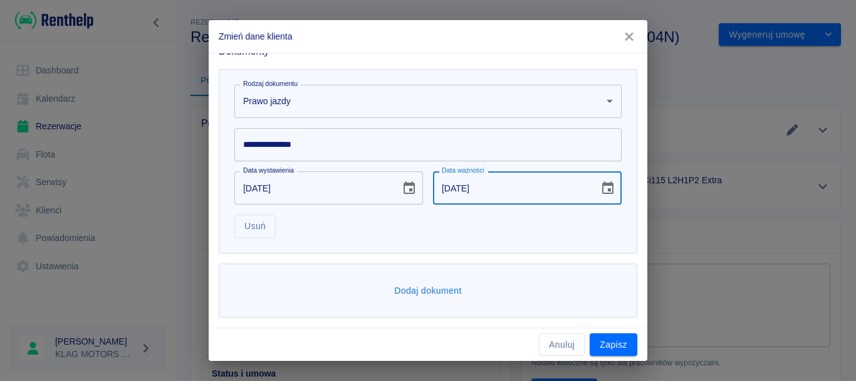
type input "[DATE]"
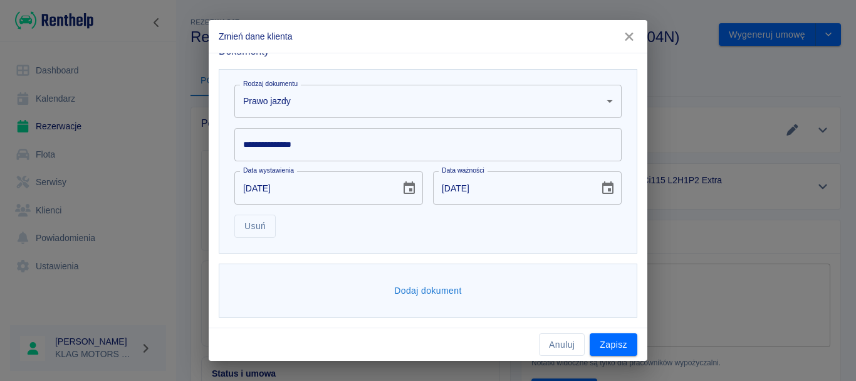
click at [289, 270] on div "Dodaj dokument" at bounding box center [428, 290] width 419 height 55
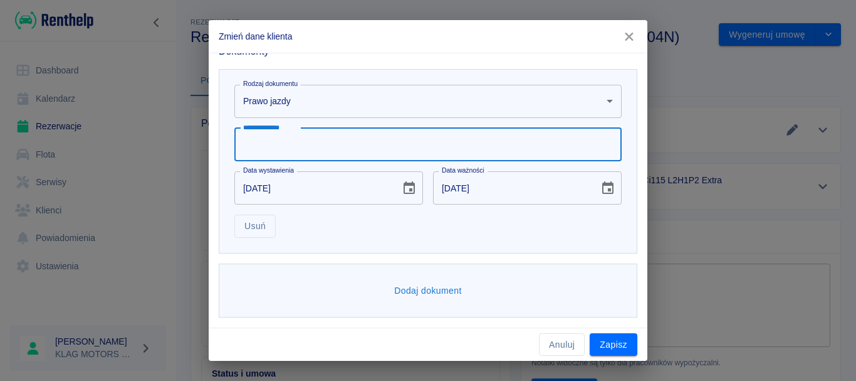
click at [320, 155] on input "**********" at bounding box center [427, 144] width 387 height 33
type input "**********"
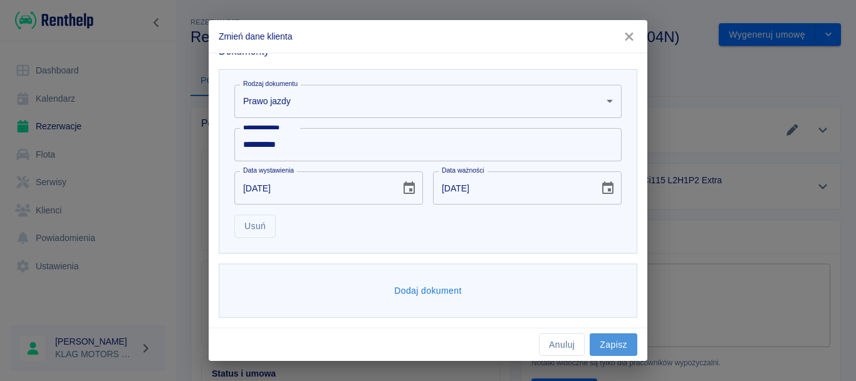
click at [619, 337] on button "Zapisz" at bounding box center [614, 344] width 48 height 23
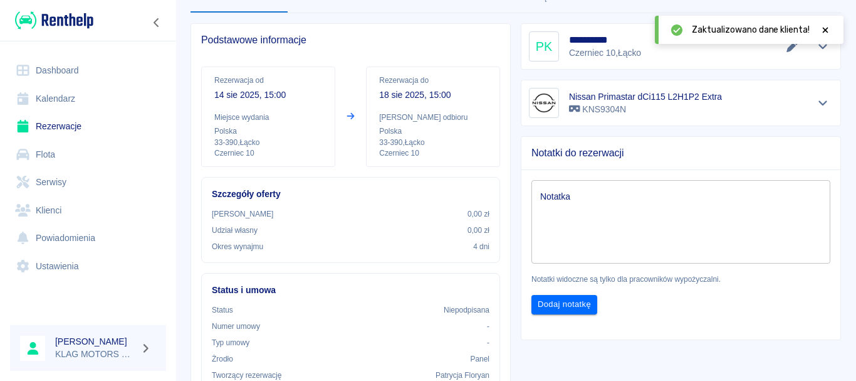
scroll to position [0, 0]
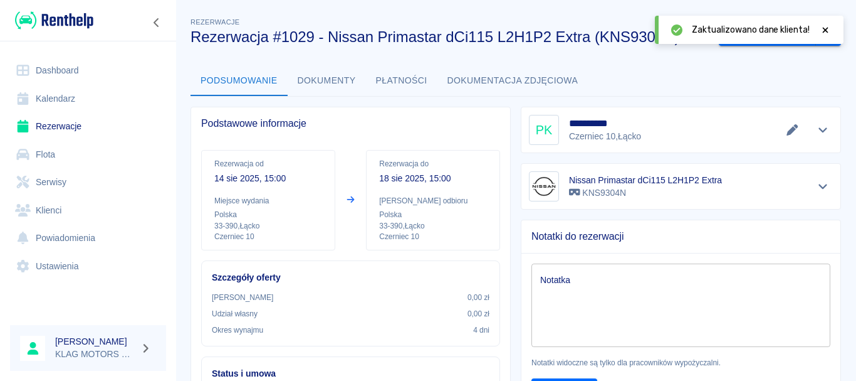
click at [829, 34] on icon at bounding box center [825, 30] width 11 height 9
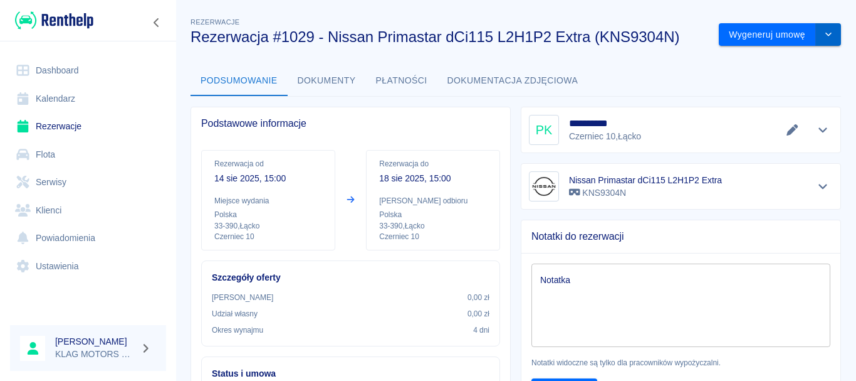
click at [816, 39] on button "drop-down" at bounding box center [828, 34] width 25 height 23
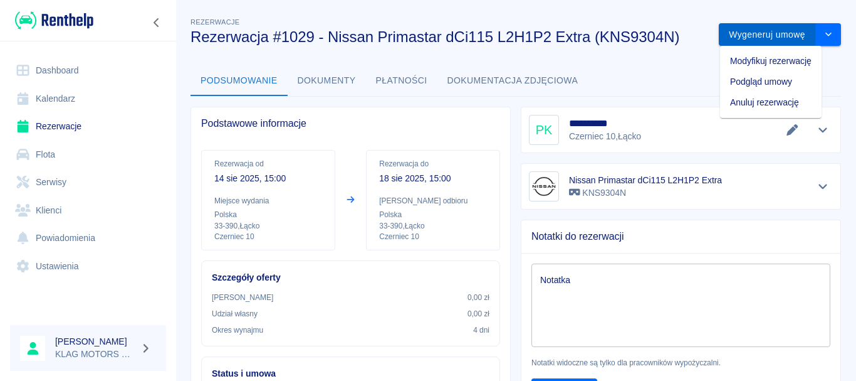
click at [731, 31] on button "Wygeneruj umowę" at bounding box center [767, 34] width 97 height 23
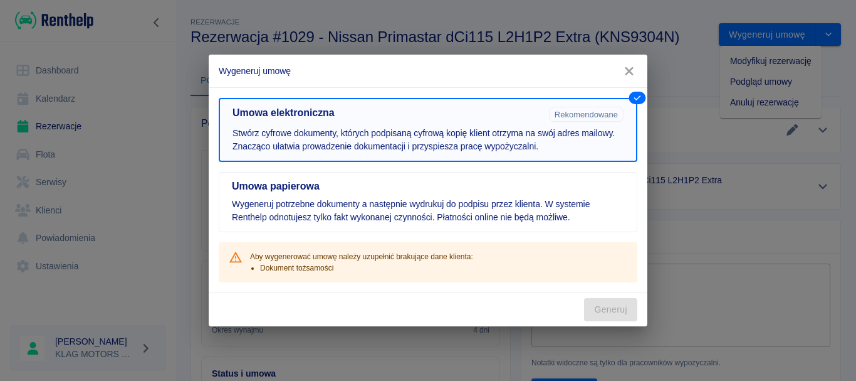
click at [508, 140] on p "Stwórz cyfrowe dokumenty, których podpisaną cyfrową kopię klient otrzyma na swó…" at bounding box center [428, 140] width 391 height 26
click at [629, 69] on icon "button" at bounding box center [629, 71] width 16 height 13
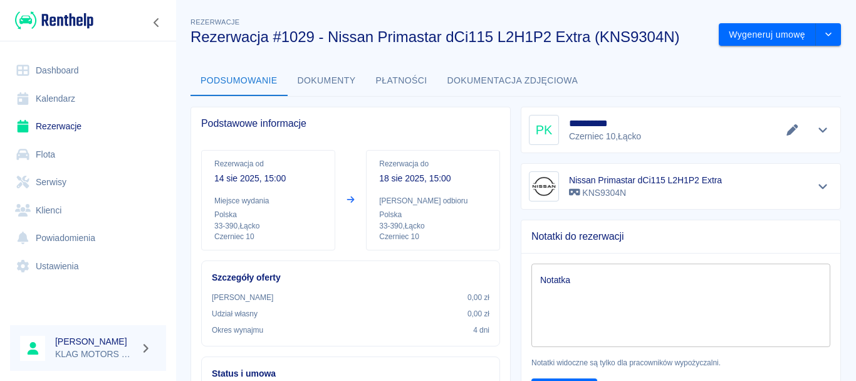
click at [772, 129] on div "**********" at bounding box center [681, 130] width 304 height 30
click at [786, 129] on icon "Edytuj dane" at bounding box center [793, 129] width 14 height 11
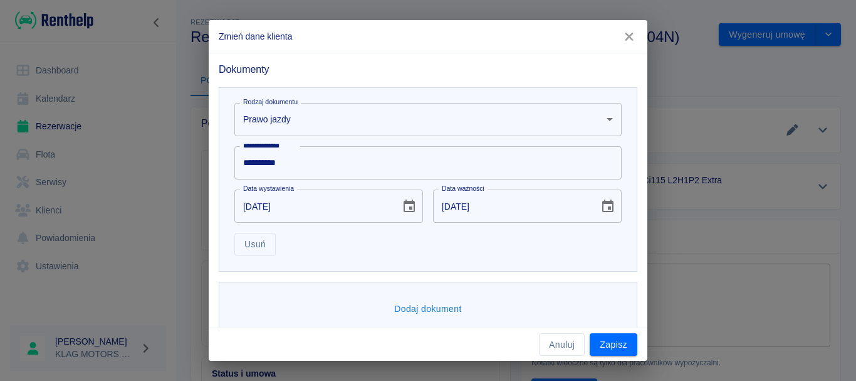
scroll to position [367, 0]
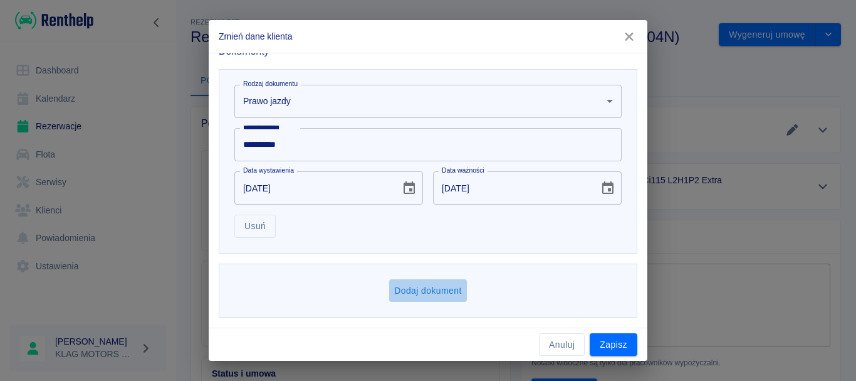
click at [429, 289] on button "Dodaj dokument" at bounding box center [428, 290] width 78 height 23
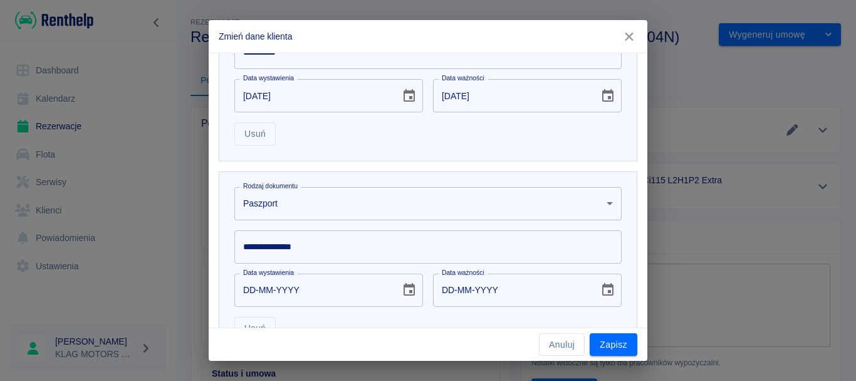
scroll to position [561, 0]
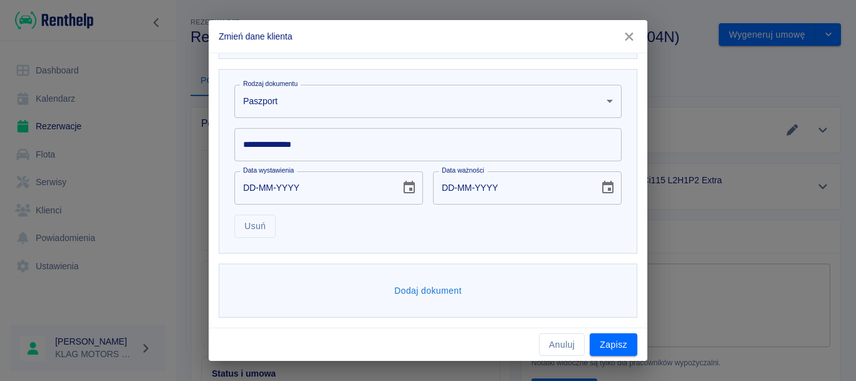
click at [317, 97] on body "Używamy plików Cookies, by zapewnić Ci najlepsze możliwe doświadczenie. Aby dow…" at bounding box center [428, 190] width 856 height 381
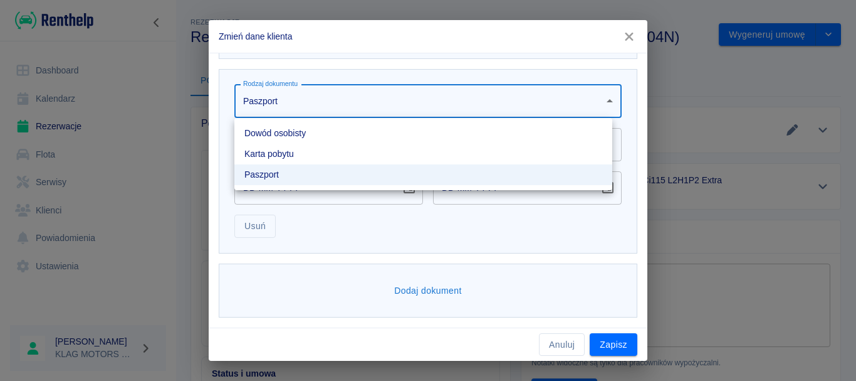
click at [310, 135] on li "Dowód osobisty" at bounding box center [423, 133] width 378 height 21
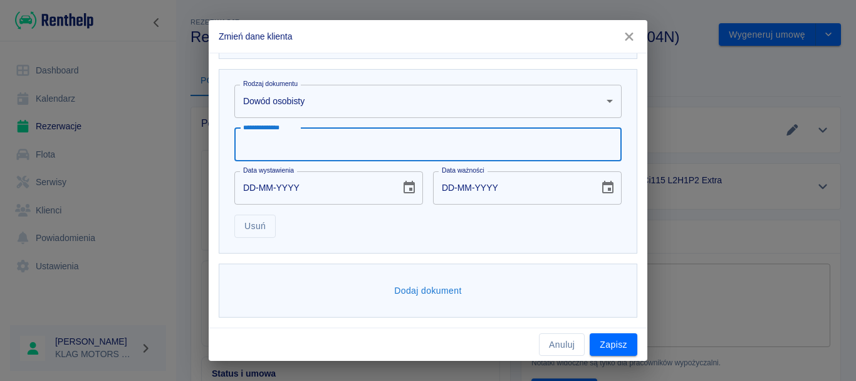
click at [298, 150] on input "**********" at bounding box center [427, 144] width 387 height 33
type input "*********"
click at [313, 183] on input "DD-MM-YYYY" at bounding box center [312, 187] width 157 height 33
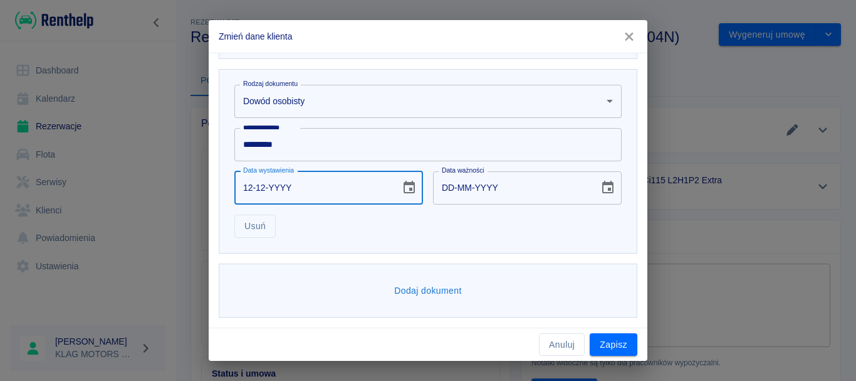
type input "12-12-0002"
type input "12-12-0012"
type input "12-12-0020"
type input "12-12-0030"
type input "12-12-0202"
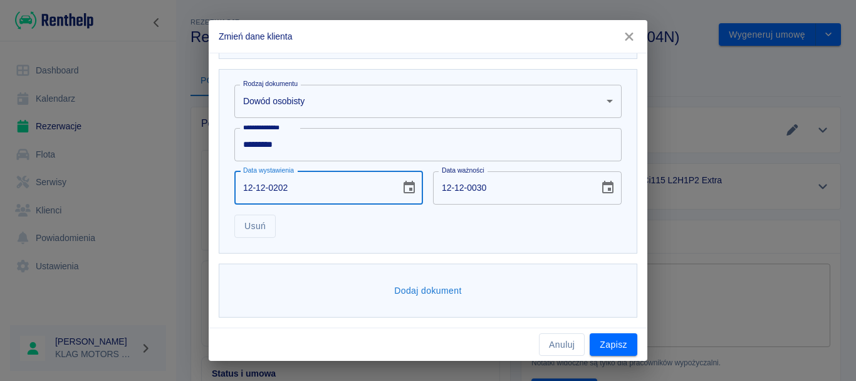
type input "12-12-0212"
type input "[DATE]"
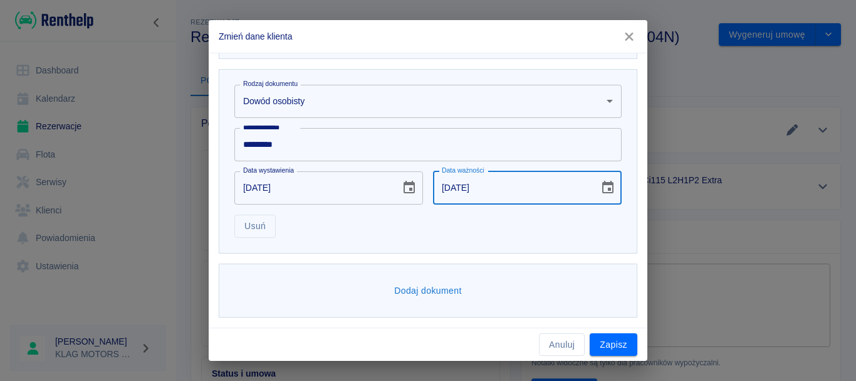
click at [484, 179] on input "[DATE]" at bounding box center [511, 187] width 157 height 33
click at [486, 186] on input "[DATE]" at bounding box center [511, 187] width 157 height 33
type input "[DATE]"
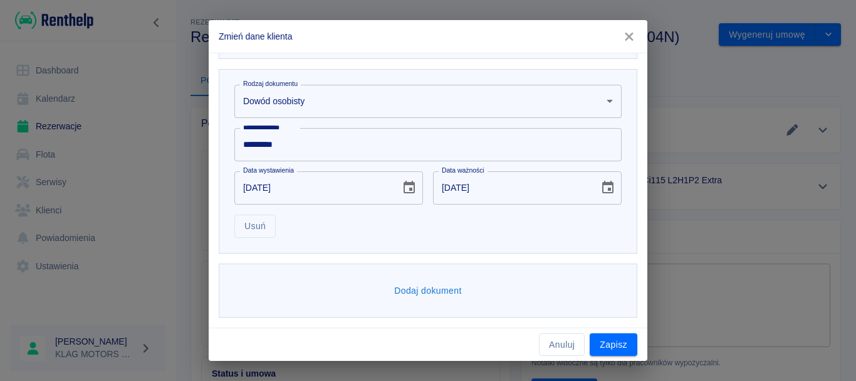
click at [490, 330] on div "Anuluj Zapisz" at bounding box center [428, 344] width 439 height 33
click at [607, 338] on button "Zapisz" at bounding box center [614, 344] width 48 height 23
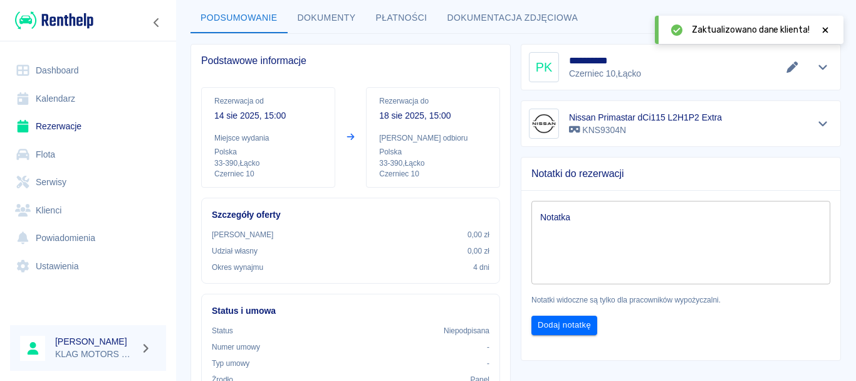
scroll to position [188, 0]
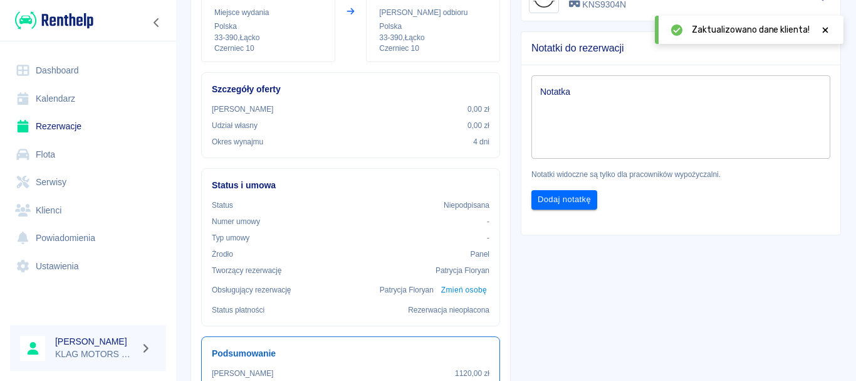
click at [829, 31] on icon at bounding box center [825, 30] width 11 height 9
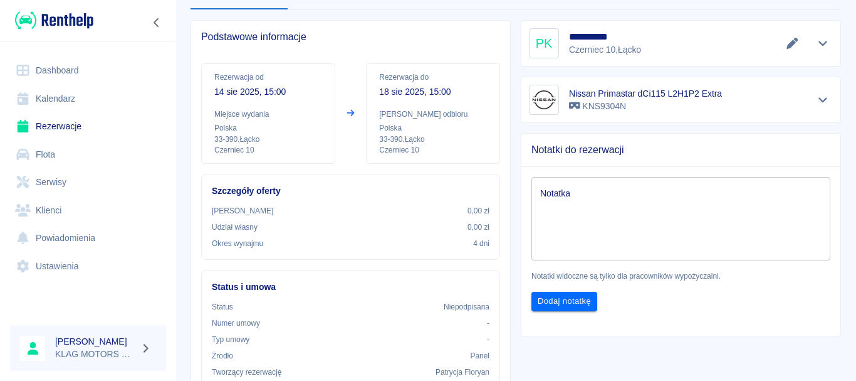
scroll to position [0, 0]
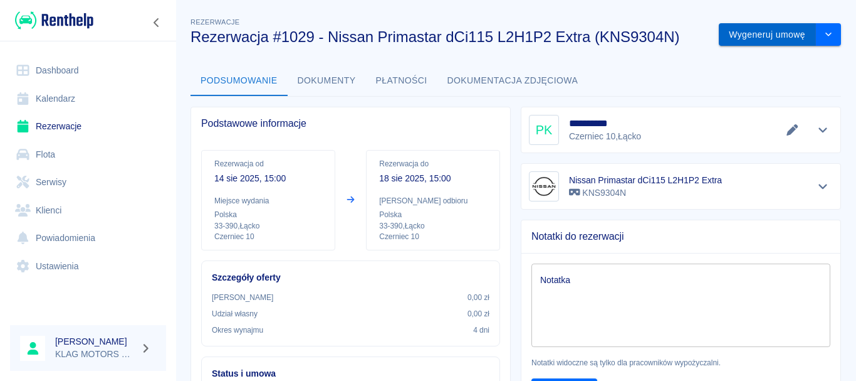
click at [771, 36] on button "Wygeneruj umowę" at bounding box center [767, 34] width 97 height 23
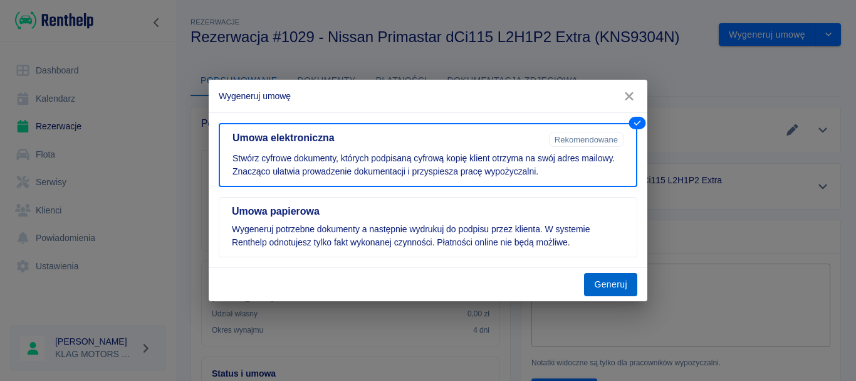
click at [621, 284] on button "Generuj" at bounding box center [610, 284] width 53 height 23
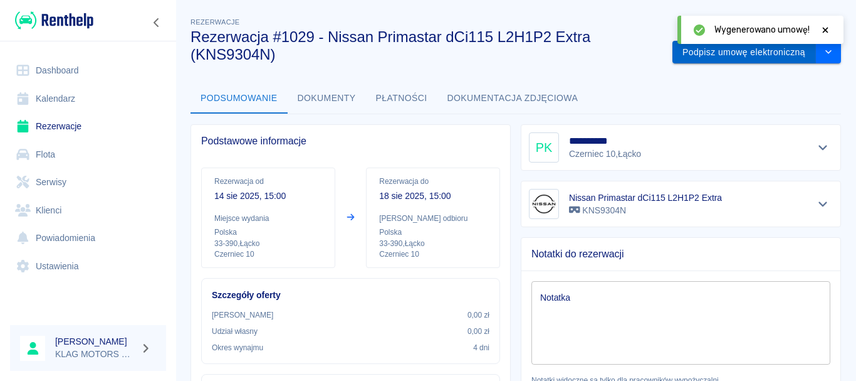
click at [754, 60] on button "Podpisz umowę elektroniczną" at bounding box center [745, 52] width 144 height 23
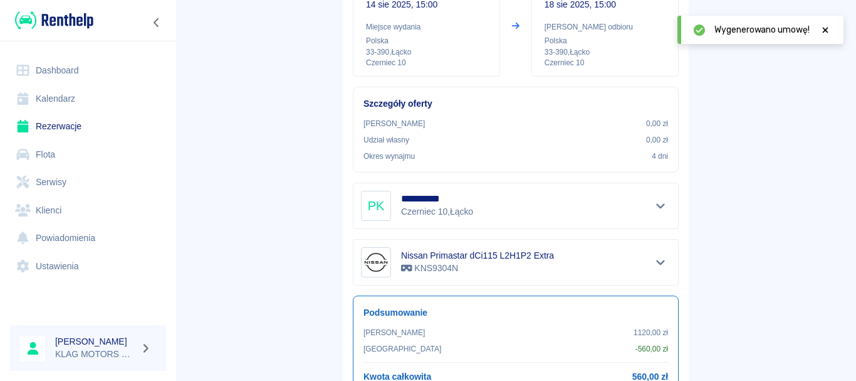
scroll to position [247, 0]
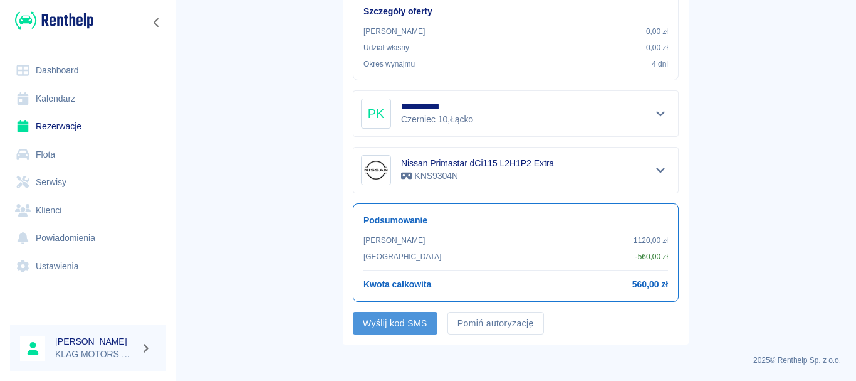
click at [403, 317] on button "Wyślij kod SMS" at bounding box center [395, 323] width 85 height 23
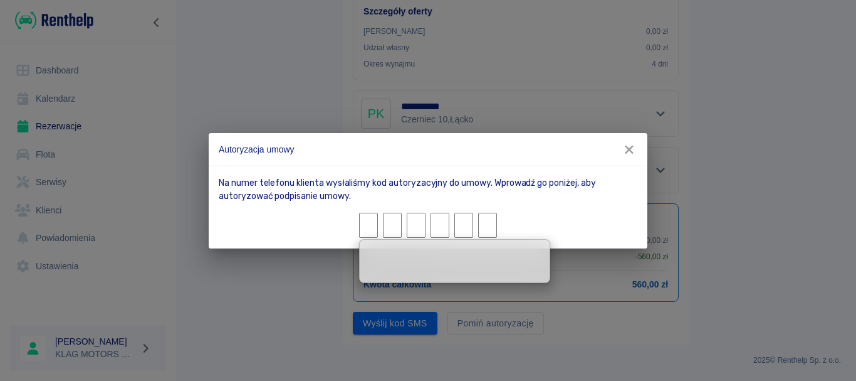
scroll to position [59, 0]
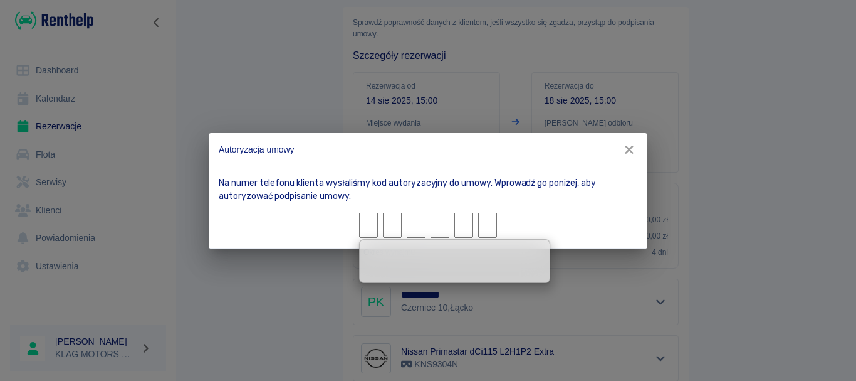
click at [374, 227] on input "Character 1." at bounding box center [368, 225] width 19 height 25
type input "1"
type input "0"
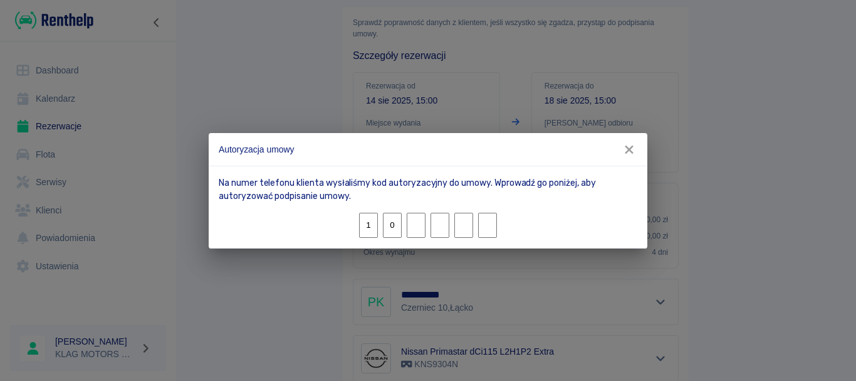
type input "7"
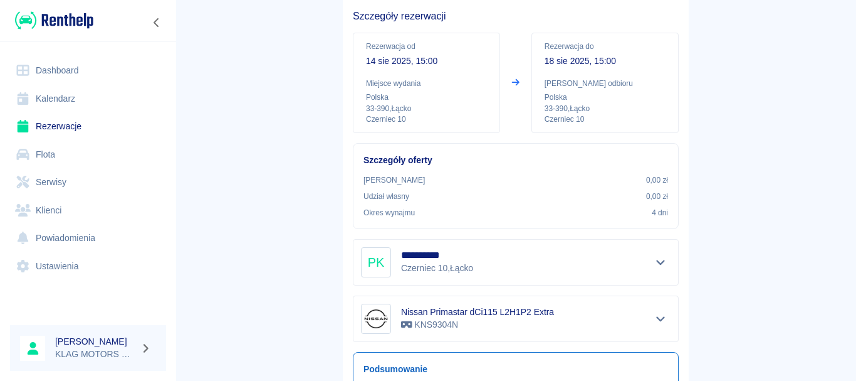
scroll to position [247, 0]
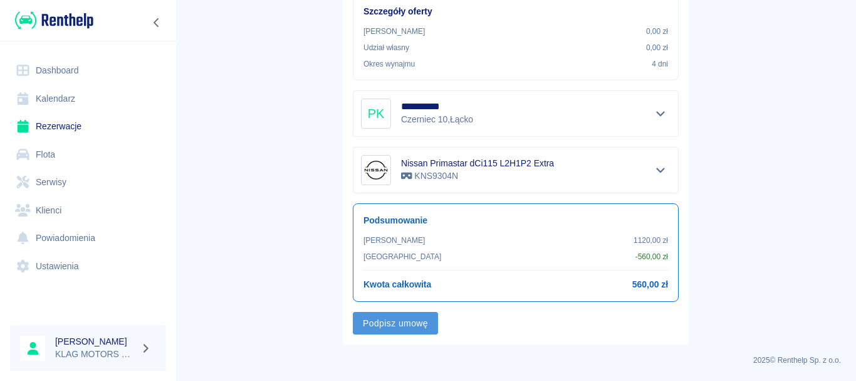
click at [415, 321] on button "Podpisz umowę" at bounding box center [395, 323] width 85 height 23
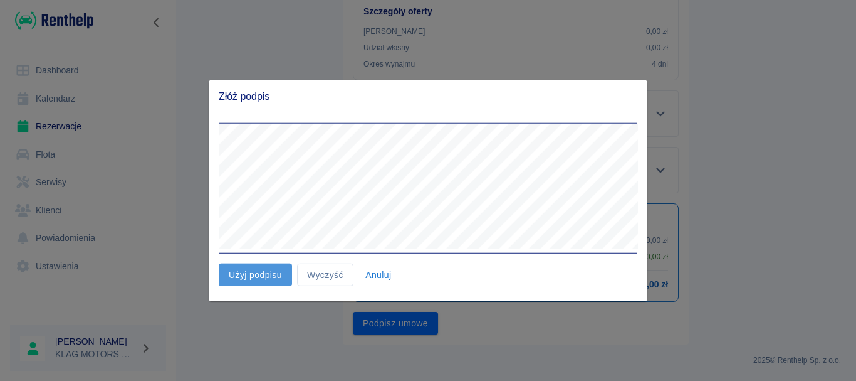
click at [229, 271] on button "Użyj podpisu" at bounding box center [255, 274] width 73 height 23
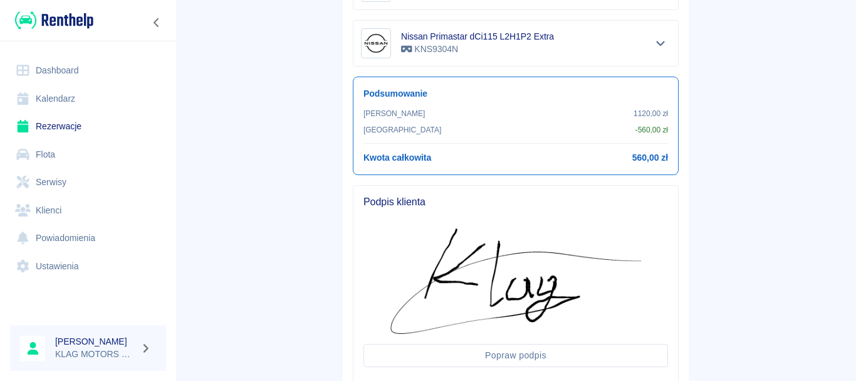
scroll to position [455, 0]
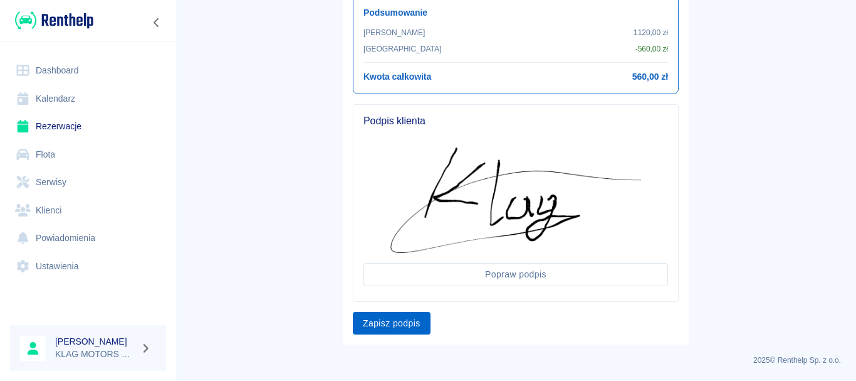
click at [396, 320] on button "Zapisz podpis" at bounding box center [392, 323] width 78 height 23
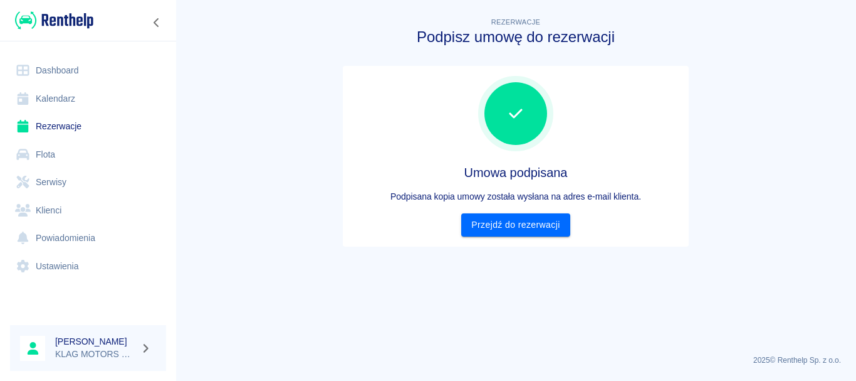
scroll to position [0, 0]
click at [478, 224] on link "Przejdź do rezerwacji" at bounding box center [515, 224] width 108 height 23
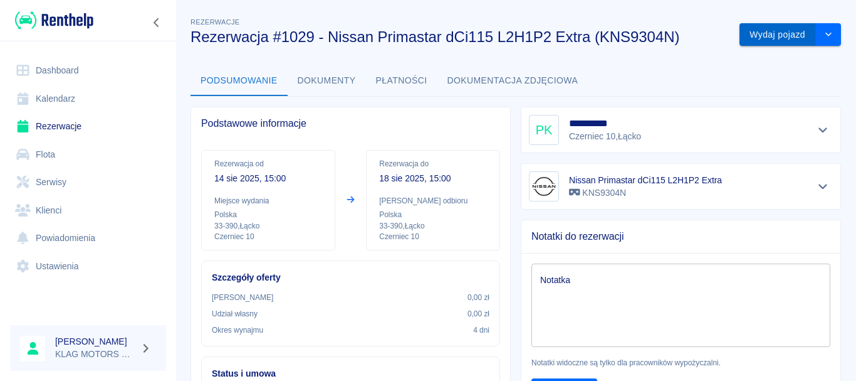
click at [782, 41] on button "Wydaj pojazd" at bounding box center [778, 34] width 76 height 23
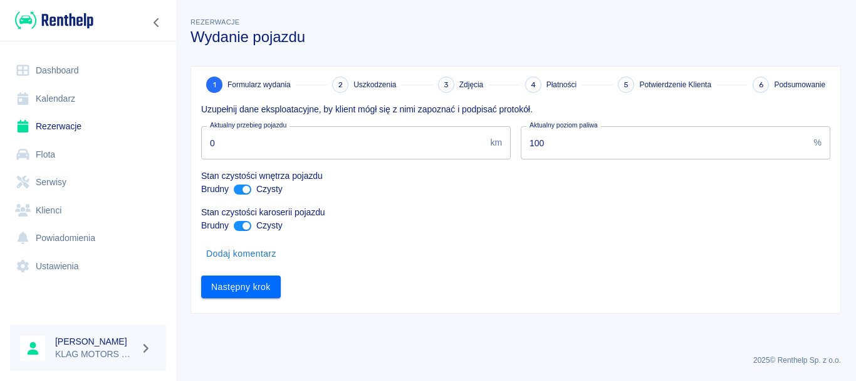
click at [413, 151] on input "0" at bounding box center [343, 142] width 284 height 33
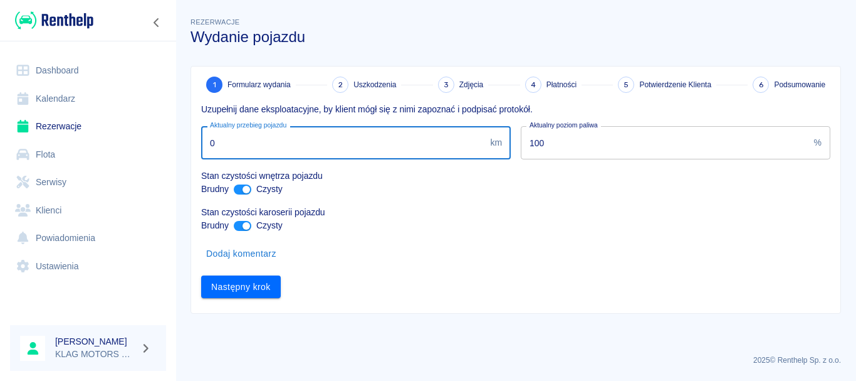
click at [413, 149] on input "0" at bounding box center [343, 142] width 284 height 33
click at [413, 150] on input "0" at bounding box center [343, 142] width 284 height 33
click at [245, 191] on div "Stan czystości wnętrza pojazdu Brudny Czysty" at bounding box center [510, 177] width 639 height 36
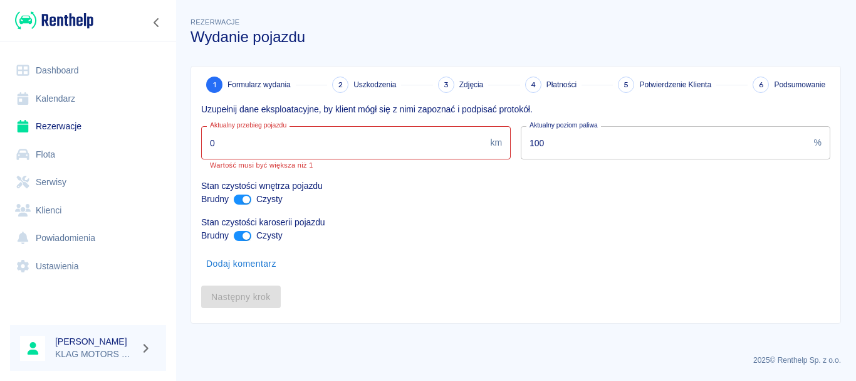
click at [241, 241] on div "Brudny Czysty" at bounding box center [515, 235] width 629 height 13
click at [247, 234] on input "ant design" at bounding box center [246, 236] width 30 height 10
checkbox input "false"
click at [244, 202] on input "ant design" at bounding box center [246, 199] width 30 height 10
checkbox input "false"
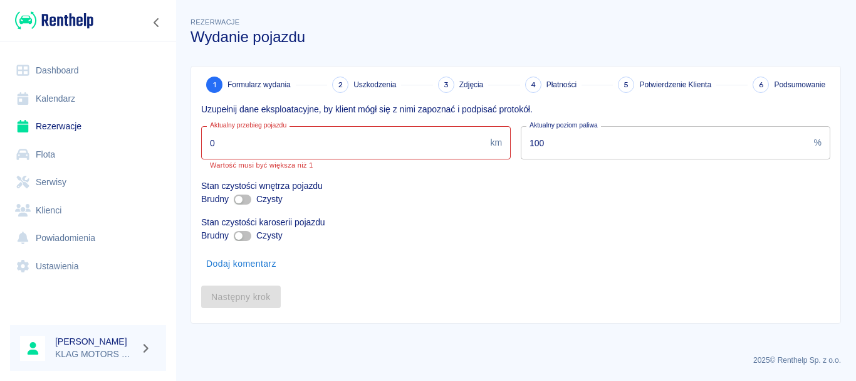
click at [292, 143] on input "0" at bounding box center [343, 142] width 284 height 33
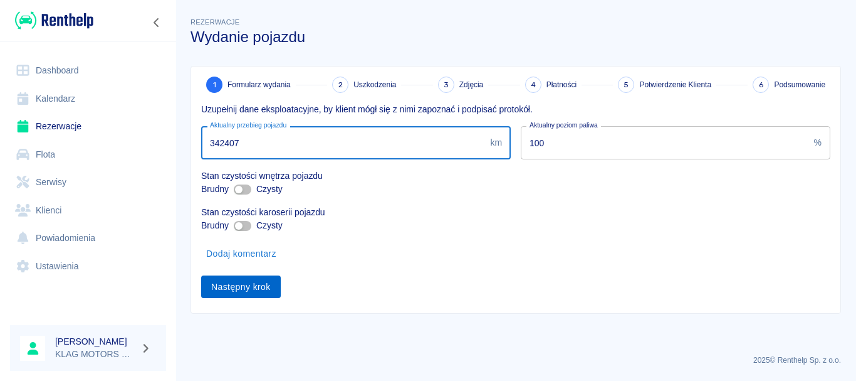
type input "342407"
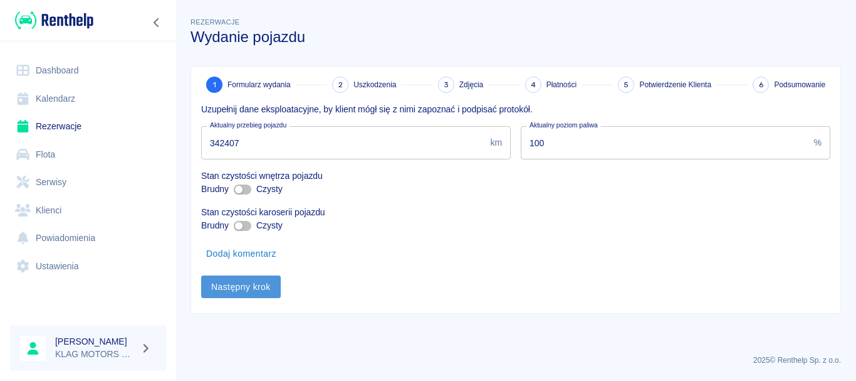
click at [273, 294] on button "Następny krok" at bounding box center [241, 286] width 80 height 23
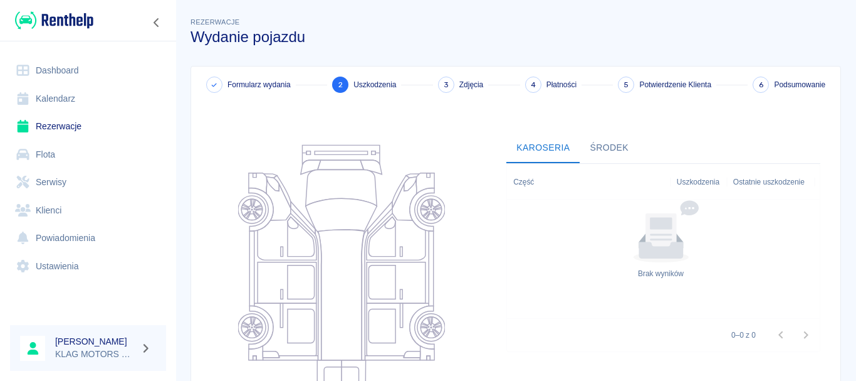
scroll to position [63, 0]
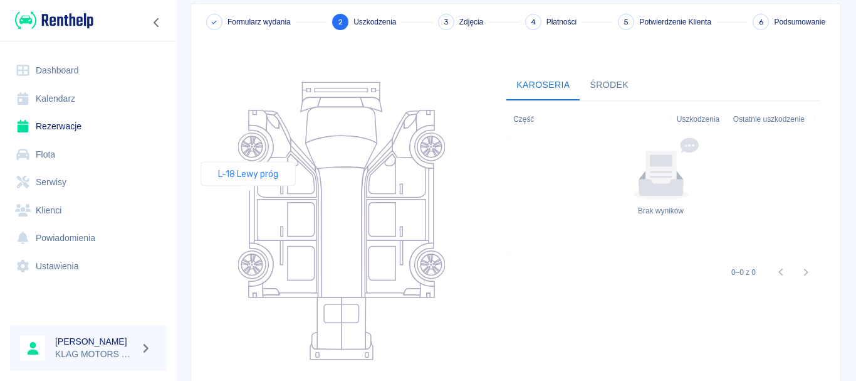
click at [250, 197] on icon at bounding box center [252, 205] width 4 height 75
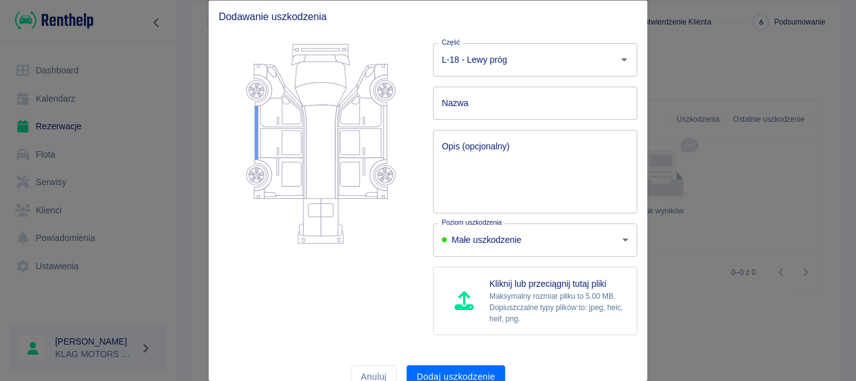
click at [268, 113] on icon at bounding box center [282, 109] width 43 height 33
click at [465, 370] on button "Dodaj uszkodzenie" at bounding box center [456, 375] width 98 height 23
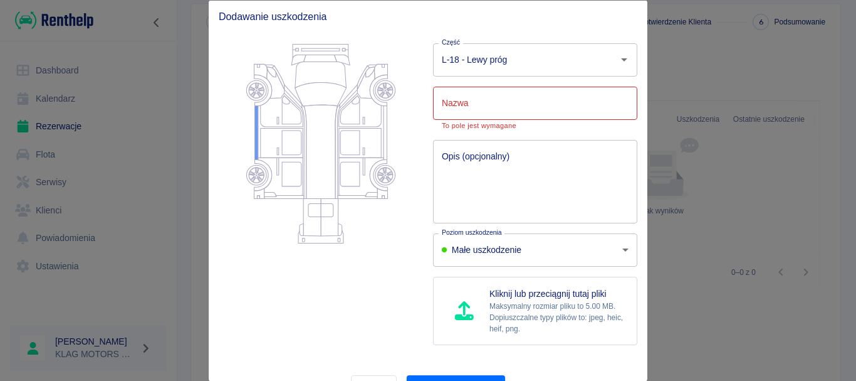
click at [486, 97] on input "Nazwa" at bounding box center [535, 102] width 204 height 33
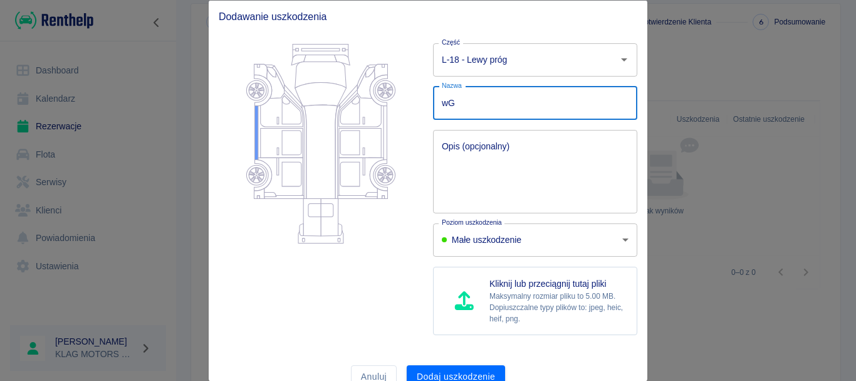
type input "w"
type input "Wgniecenie"
click at [480, 150] on textarea "Opis (opcjonalny)" at bounding box center [535, 171] width 187 height 63
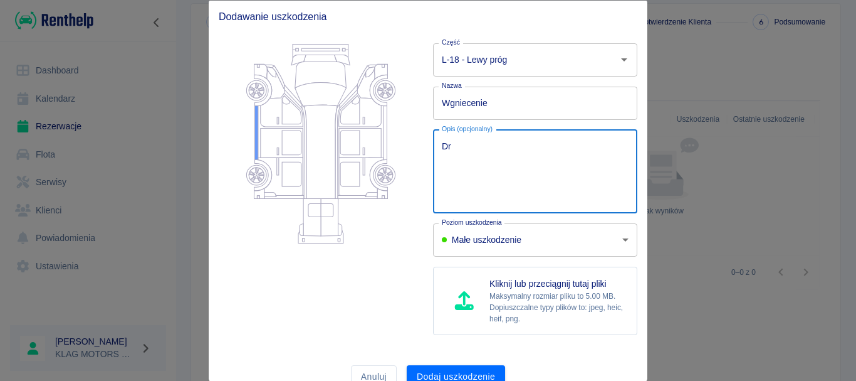
type textarea "D"
type textarea "słupek B"
click at [389, 294] on div at bounding box center [316, 189] width 214 height 312
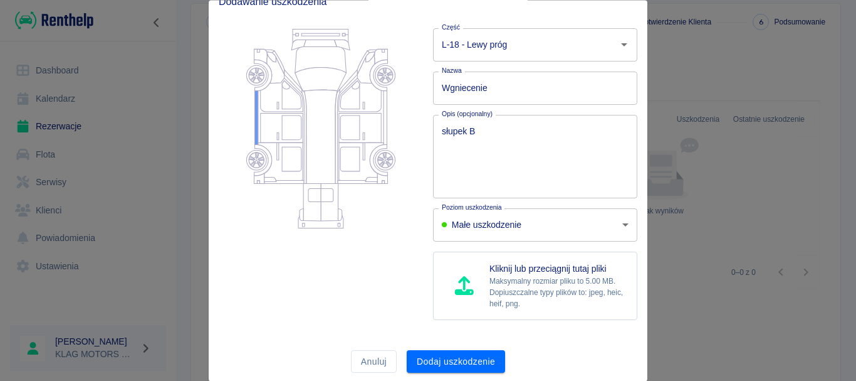
scroll to position [21, 0]
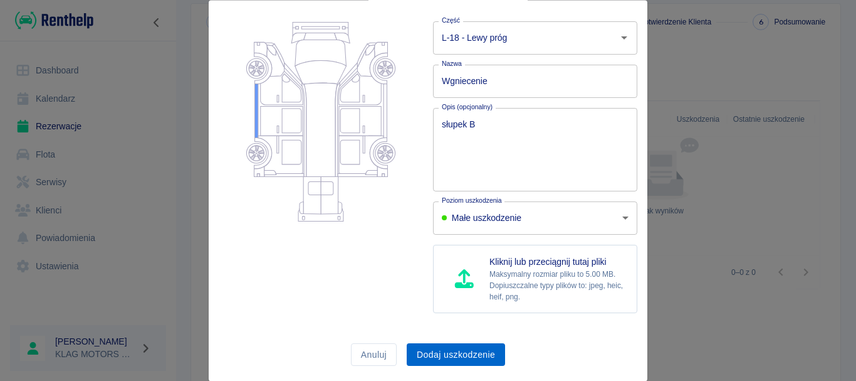
click at [479, 351] on button "Dodaj uszkodzenie" at bounding box center [456, 354] width 98 height 23
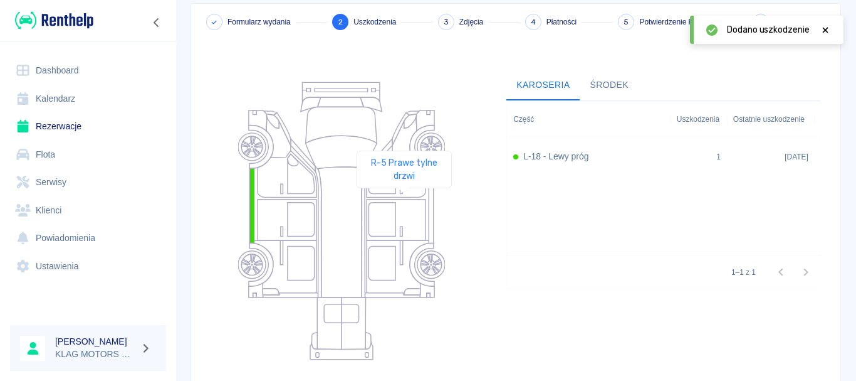
click at [404, 206] on icon at bounding box center [396, 219] width 59 height 41
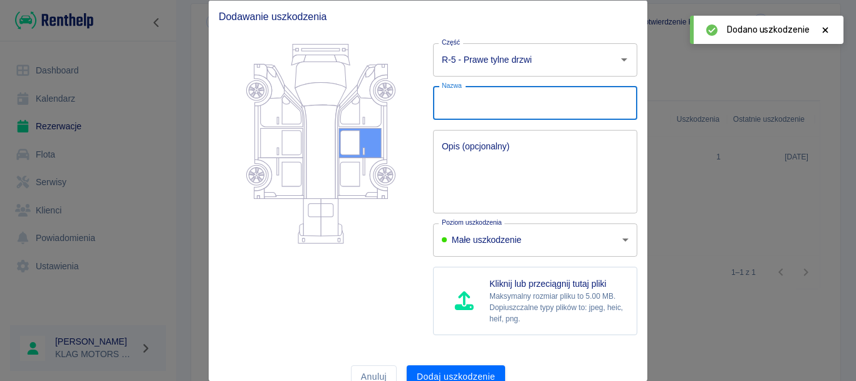
click at [497, 101] on input "Nazwa" at bounding box center [535, 102] width 204 height 33
paste input "Wgniecenie"
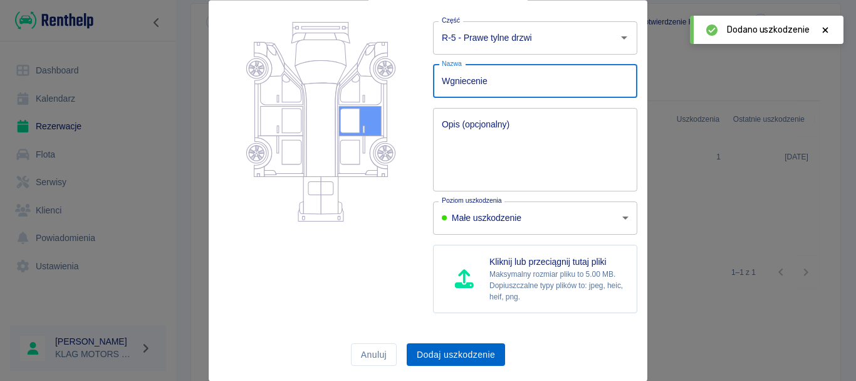
type input "Wgniecenie"
click at [482, 361] on button "Dodaj uszkodzenie" at bounding box center [456, 354] width 98 height 23
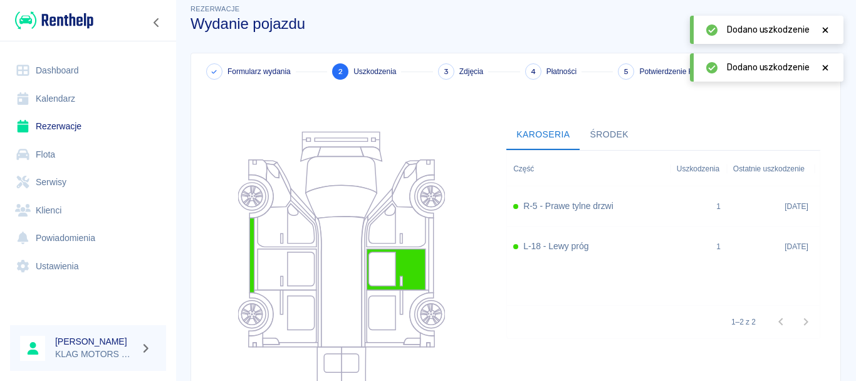
scroll to position [0, 0]
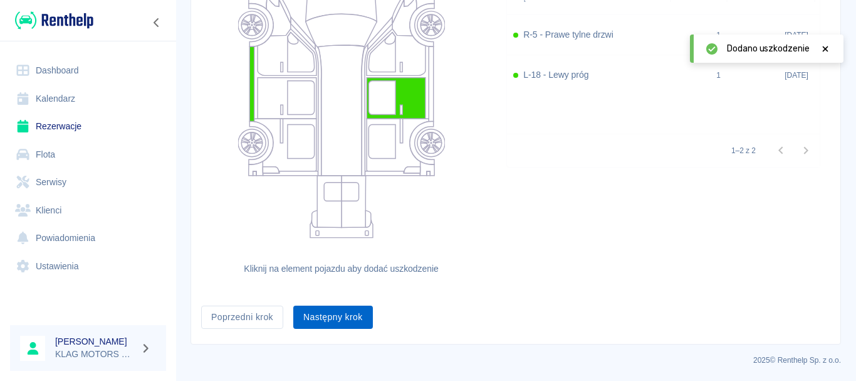
click at [338, 307] on button "Następny krok" at bounding box center [333, 316] width 80 height 23
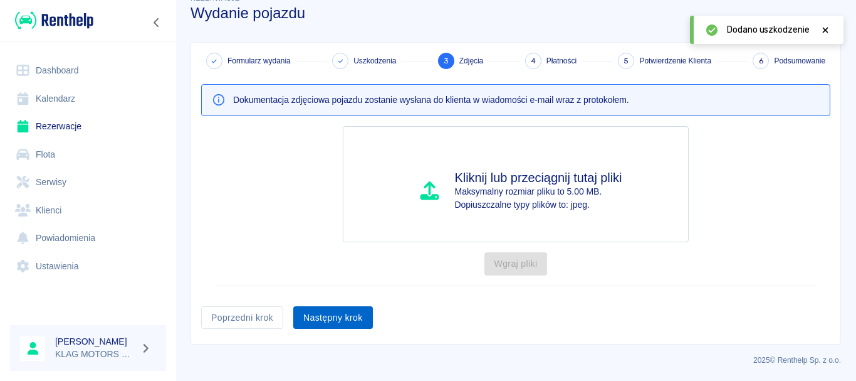
scroll to position [24, 0]
click at [349, 319] on button "Następny krok" at bounding box center [333, 317] width 80 height 23
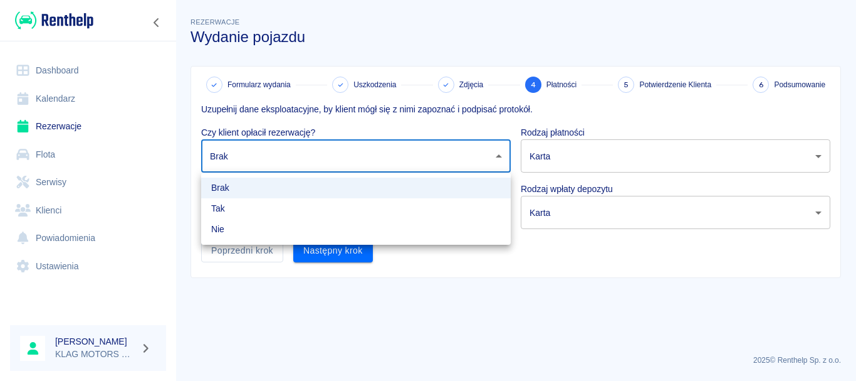
click at [393, 162] on body "Używamy plików Cookies, by zapewnić Ci najlepsze możliwe doświadczenie. Aby dow…" at bounding box center [428, 190] width 856 height 381
click at [265, 201] on li "Tak" at bounding box center [356, 208] width 310 height 21
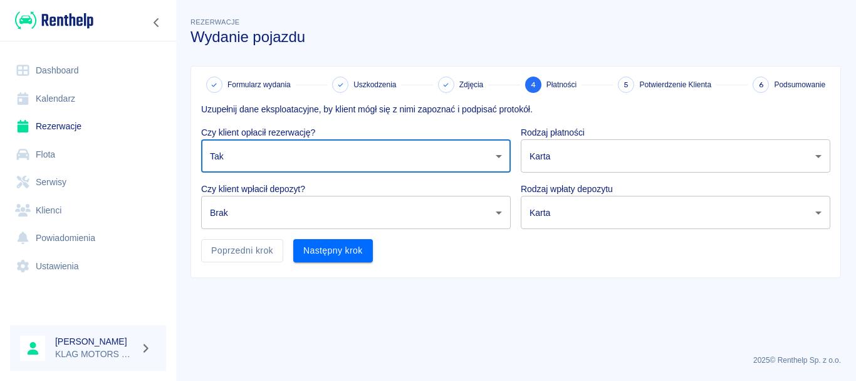
click at [285, 164] on body "Używamy plików Cookies, by zapewnić Ci najlepsze możliwe doświadczenie. Aby dow…" at bounding box center [428, 190] width 856 height 381
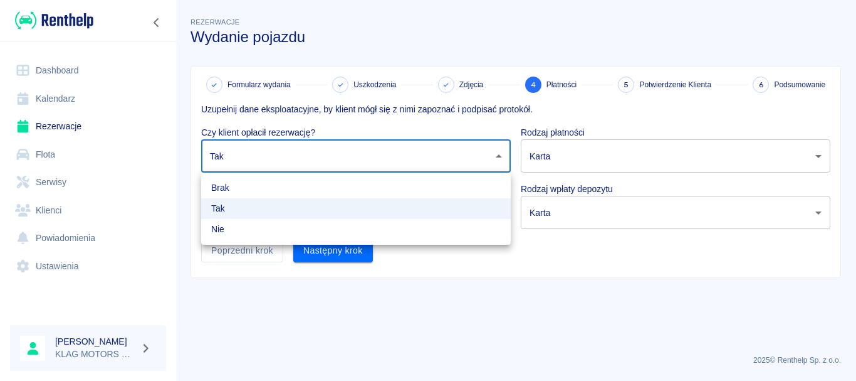
click at [251, 223] on li "Nie" at bounding box center [356, 229] width 310 height 21
type input "false"
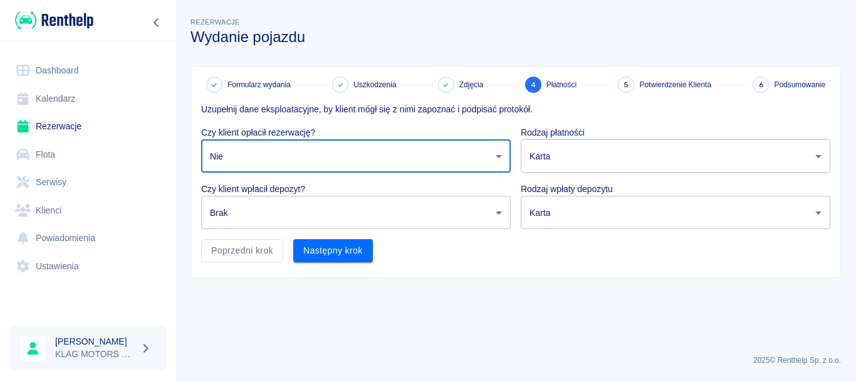
click at [288, 206] on body "Używamy plików Cookies, by zapewnić Ci najlepsze możliwe doświadczenie. Aby dow…" at bounding box center [428, 190] width 856 height 381
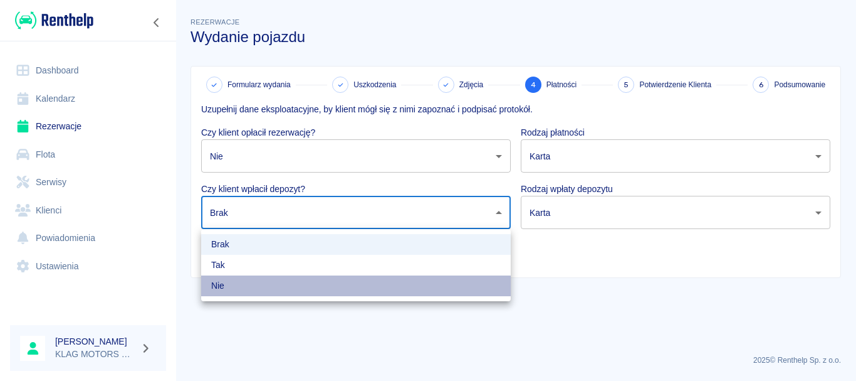
click at [243, 293] on li "Nie" at bounding box center [356, 285] width 310 height 21
type input "false"
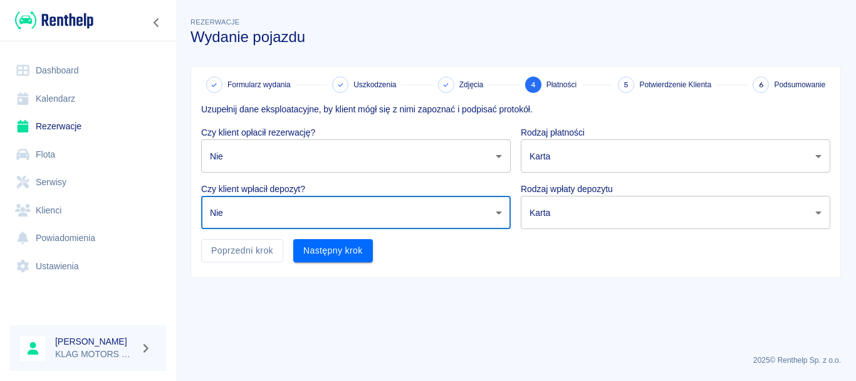
click at [651, 151] on body "Używamy plików Cookies, by zapewnić Ci najlepsze możliwe doświadczenie. Aby dow…" at bounding box center [428, 190] width 856 height 381
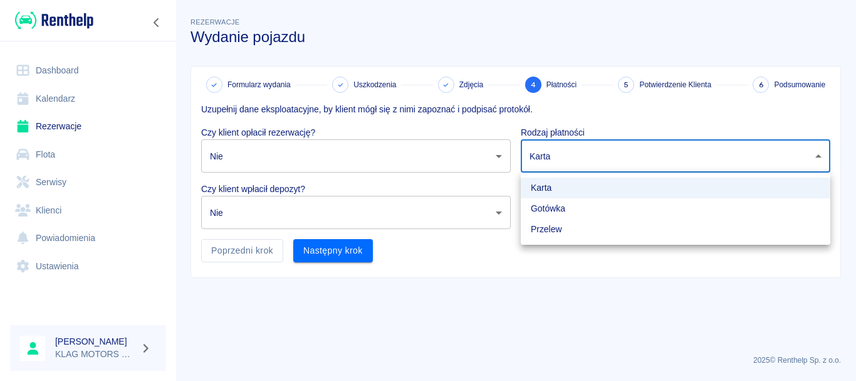
click at [651, 150] on div at bounding box center [428, 190] width 856 height 381
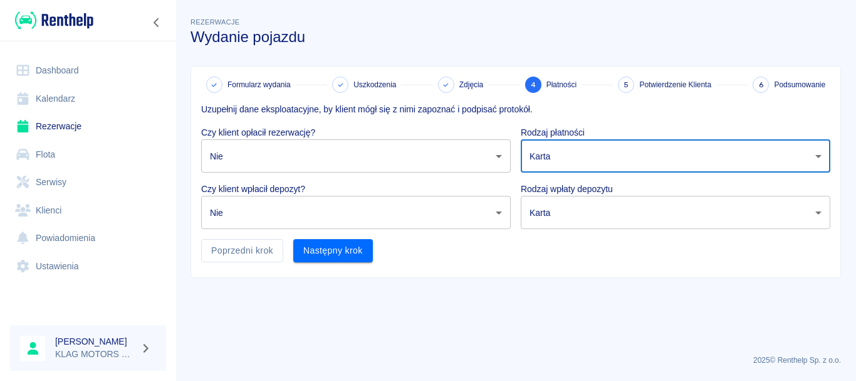
click at [591, 157] on body "Używamy plików Cookies, by zapewnić Ci najlepsze możliwe doświadczenie. Aby dow…" at bounding box center [428, 190] width 856 height 381
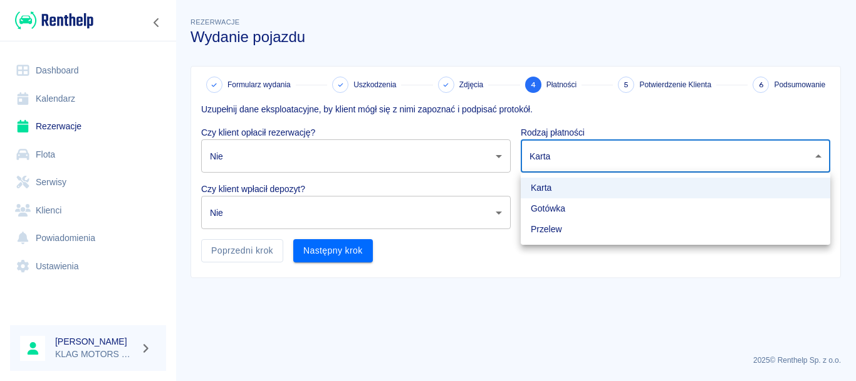
click at [584, 206] on li "Gotówka" at bounding box center [676, 208] width 310 height 21
type input "cash"
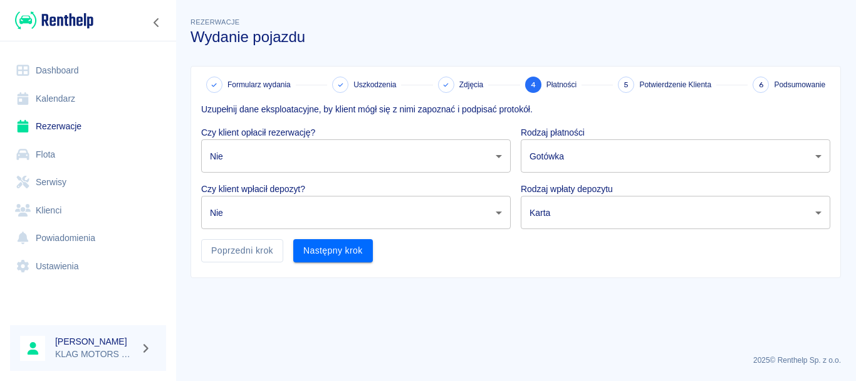
click at [553, 202] on body "Używamy plików Cookies, by zapewnić Ci najlepsze możliwe doświadczenie. Aby dow…" at bounding box center [428, 190] width 856 height 381
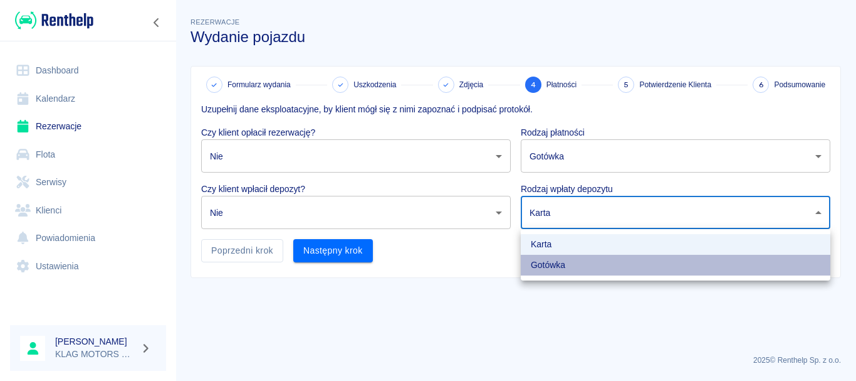
click at [552, 270] on li "Gotówka" at bounding box center [676, 265] width 310 height 21
type input "cash"
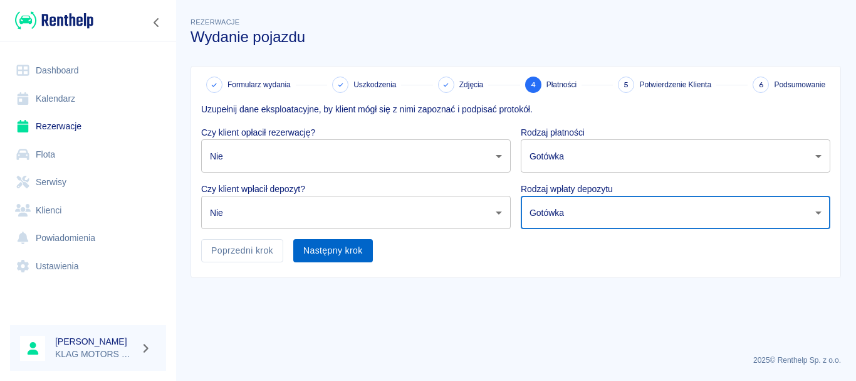
click at [344, 244] on button "Następny krok" at bounding box center [333, 250] width 80 height 23
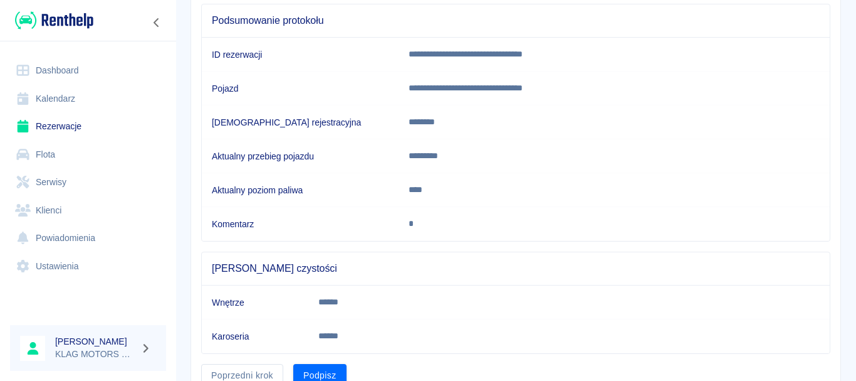
scroll to position [181, 0]
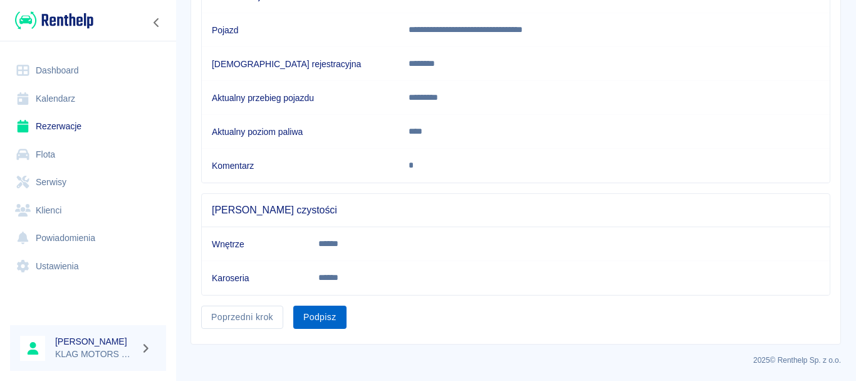
click at [334, 316] on button "Podpisz" at bounding box center [319, 316] width 53 height 23
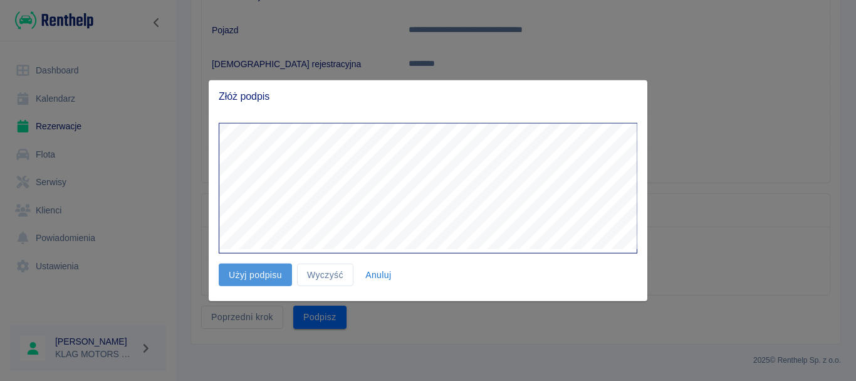
click at [270, 282] on button "Użyj podpisu" at bounding box center [255, 274] width 73 height 23
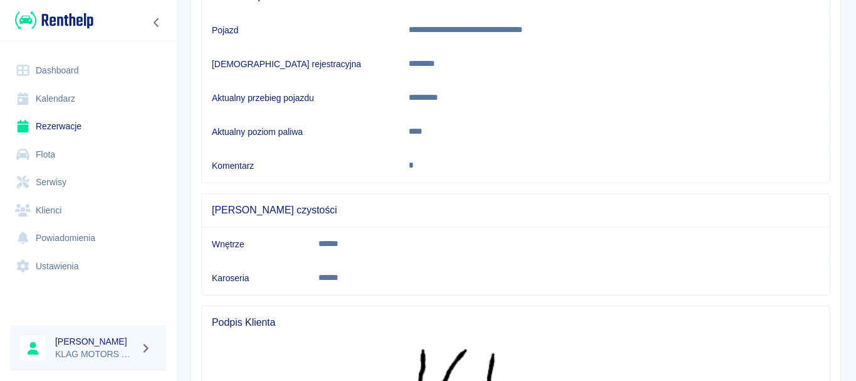
scroll to position [419, 0]
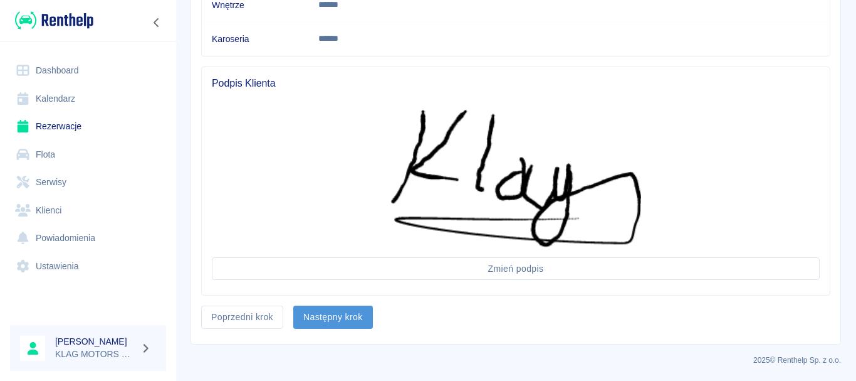
click at [357, 319] on button "Następny krok" at bounding box center [333, 316] width 80 height 23
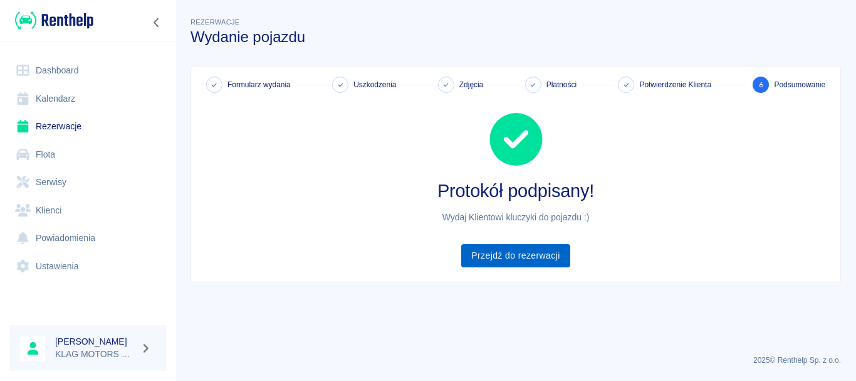
click at [486, 250] on link "Przejdź do rezerwacji" at bounding box center [515, 255] width 108 height 23
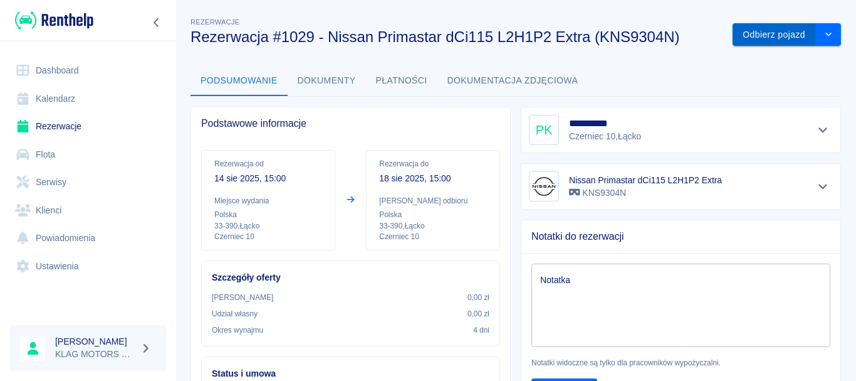
click at [745, 28] on button "Odbierz pojazd" at bounding box center [774, 34] width 83 height 23
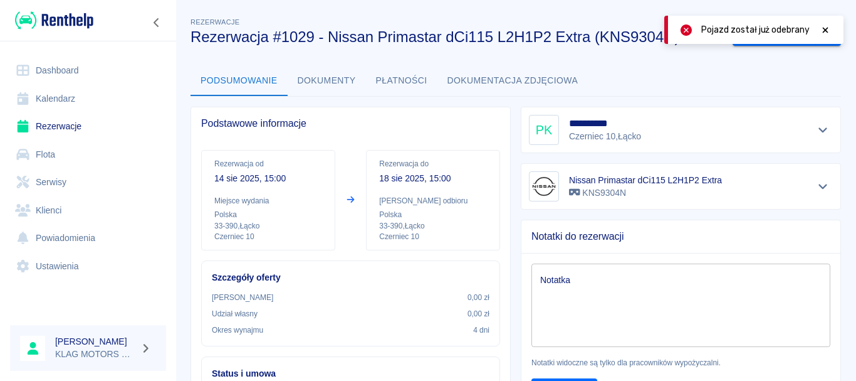
click at [826, 28] on icon at bounding box center [825, 30] width 11 height 9
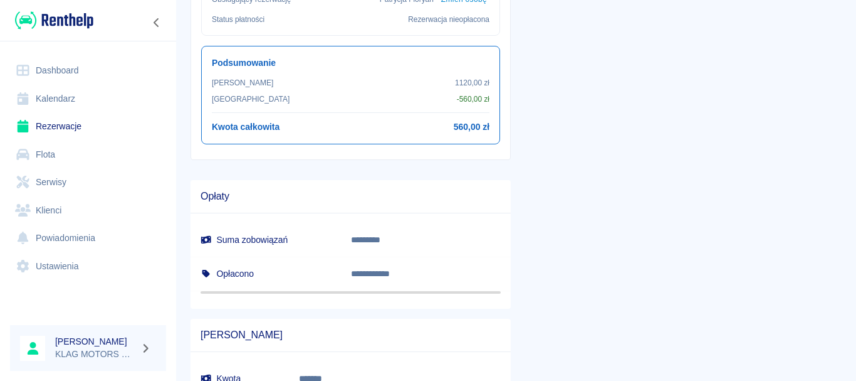
scroll to position [545, 0]
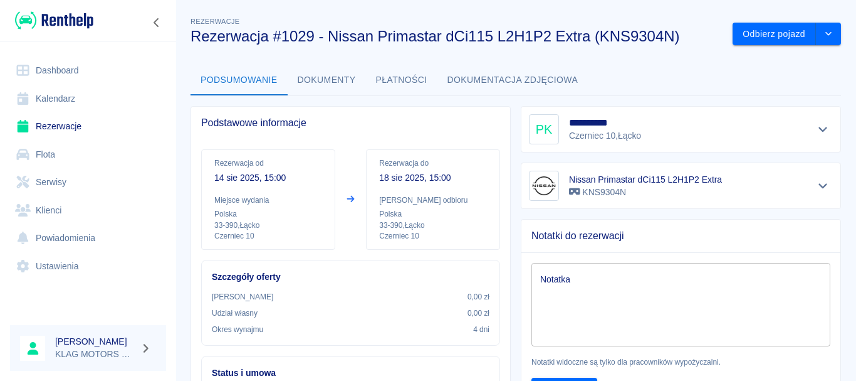
scroll to position [0, 0]
click at [786, 36] on button "Odbierz pojazd" at bounding box center [774, 34] width 83 height 23
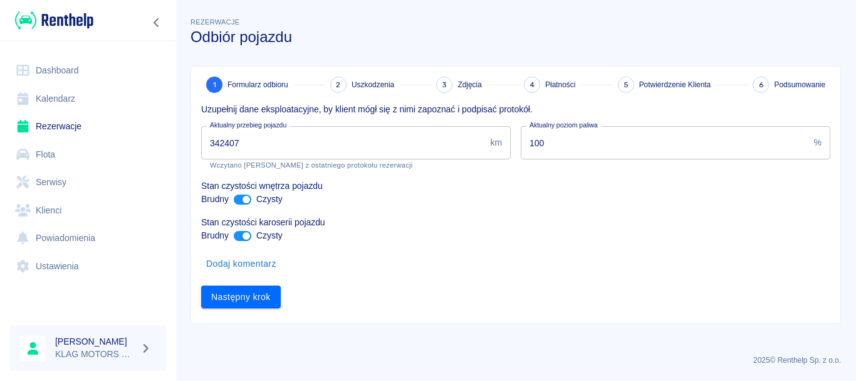
click at [154, 16] on button "Zwiń nawigację" at bounding box center [156, 22] width 19 height 16
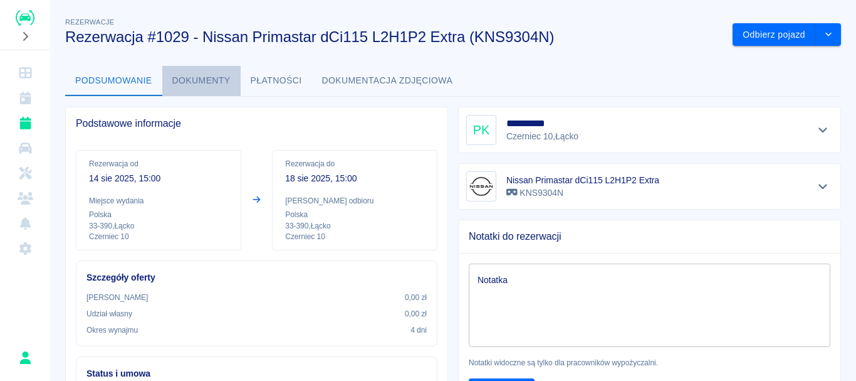
click at [203, 75] on button "Dokumenty" at bounding box center [201, 81] width 78 height 30
